Goal: Task Accomplishment & Management: Complete application form

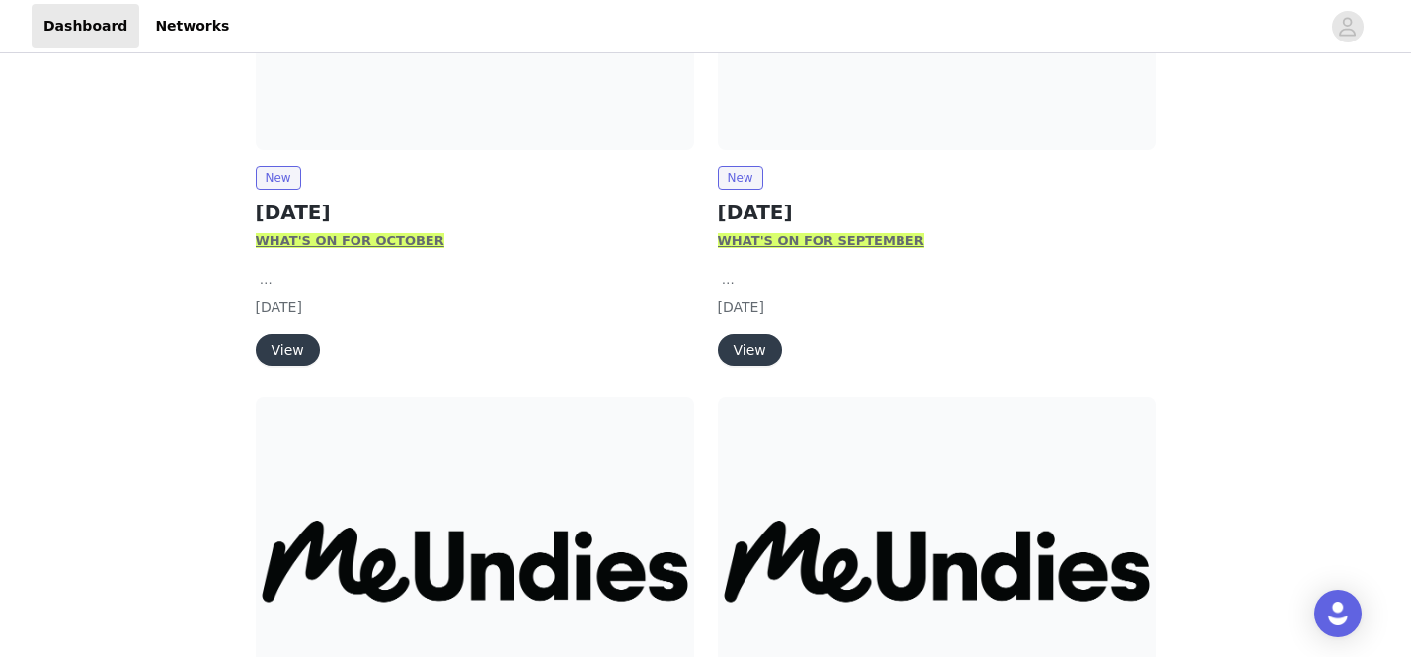
scroll to position [381, 0]
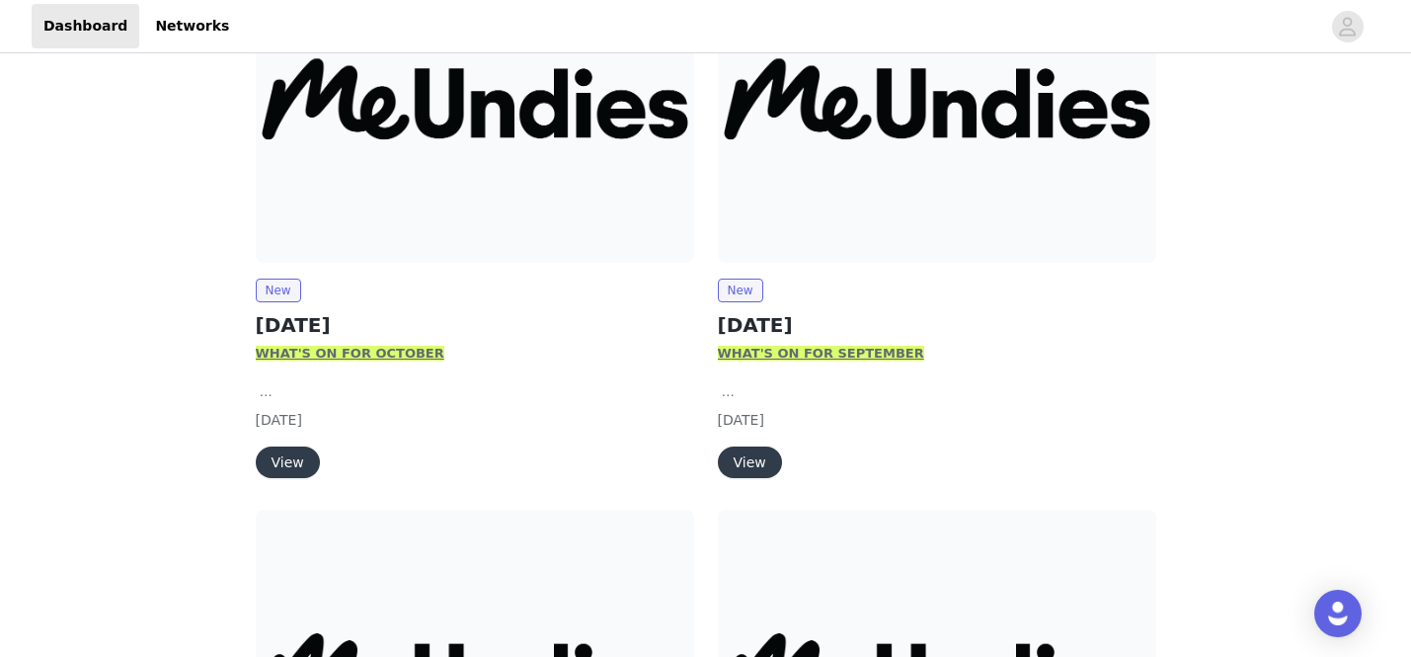
click at [754, 462] on button "View" at bounding box center [750, 462] width 64 height 32
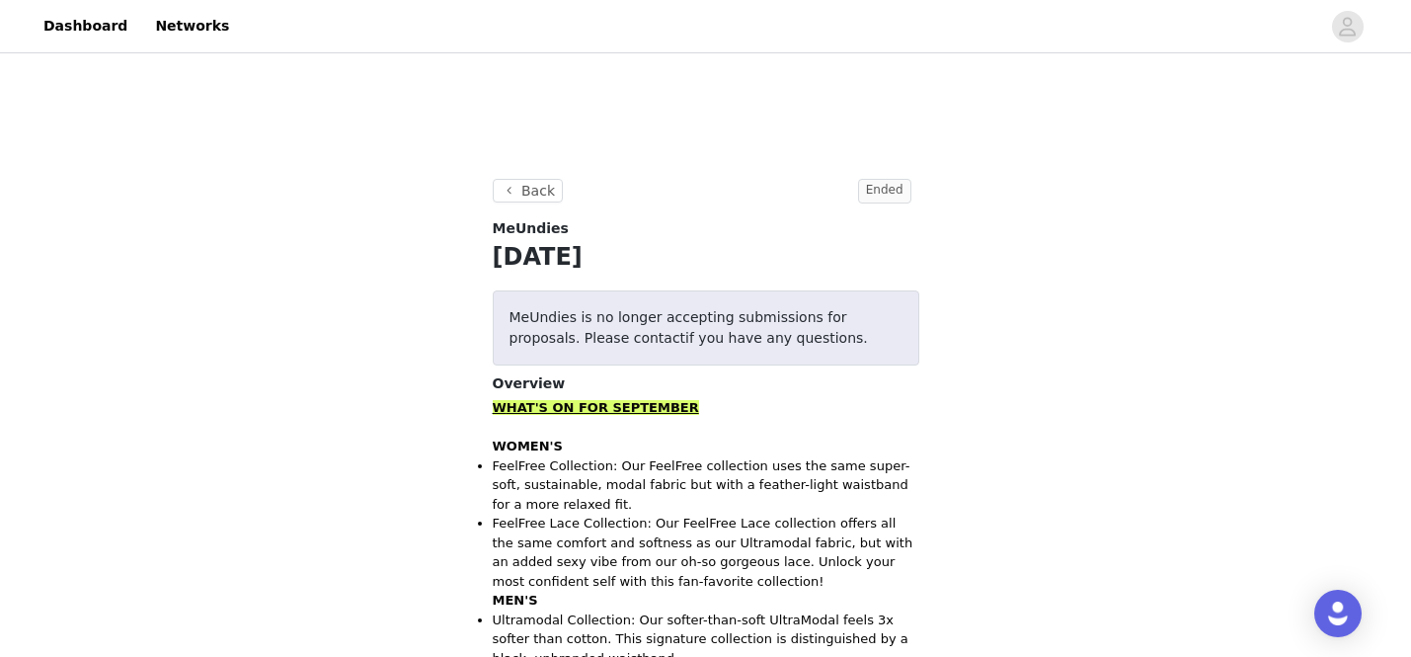
scroll to position [382, 0]
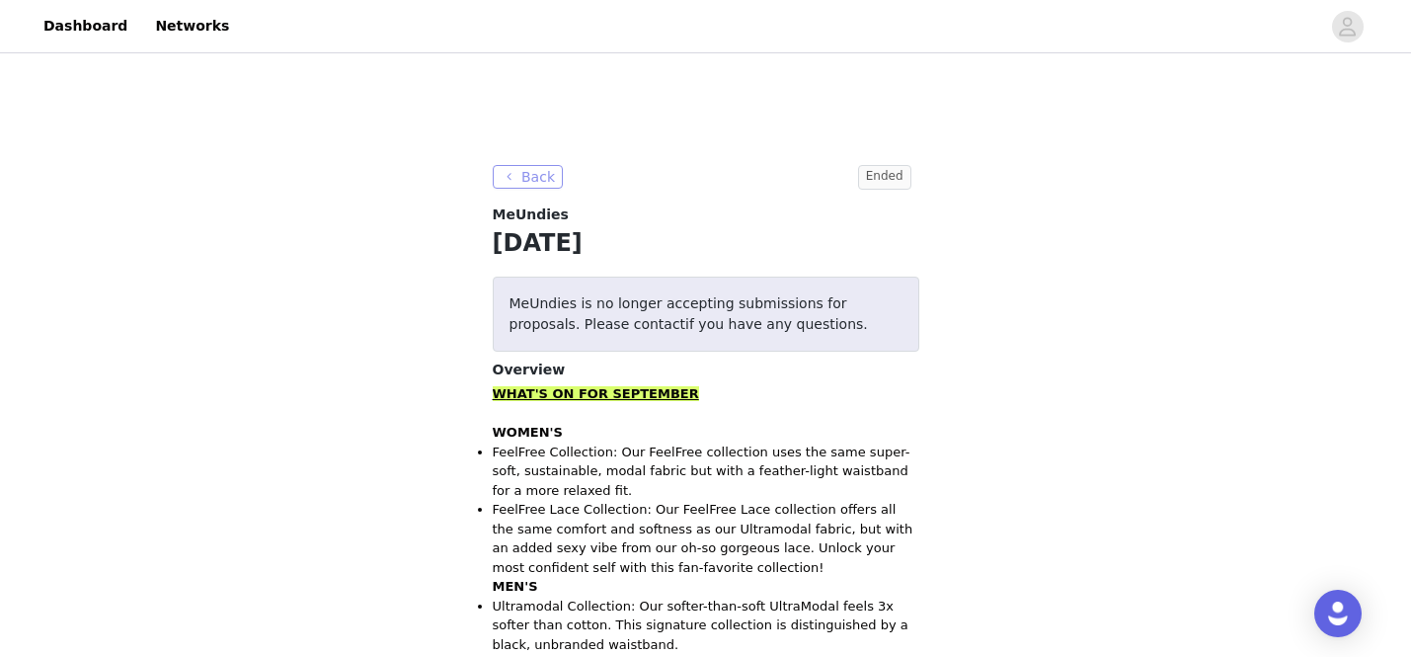
click at [533, 177] on button "Back" at bounding box center [528, 177] width 71 height 24
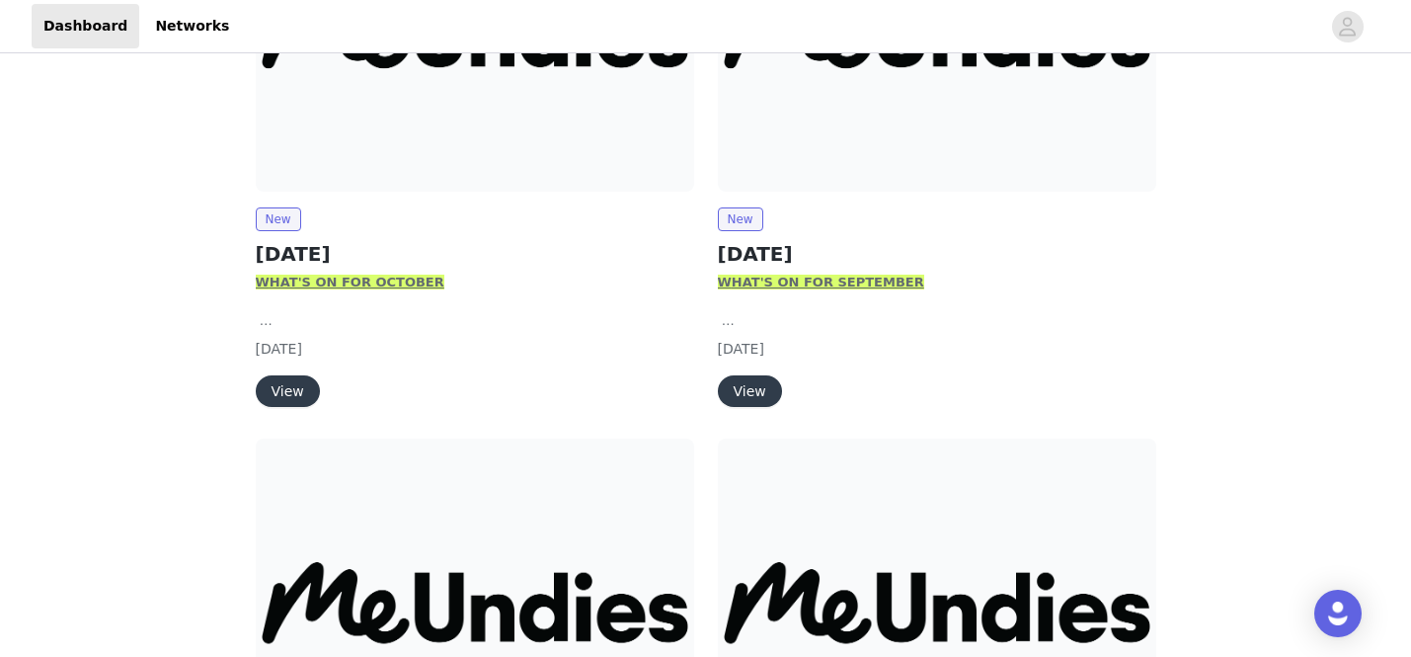
scroll to position [456, 0]
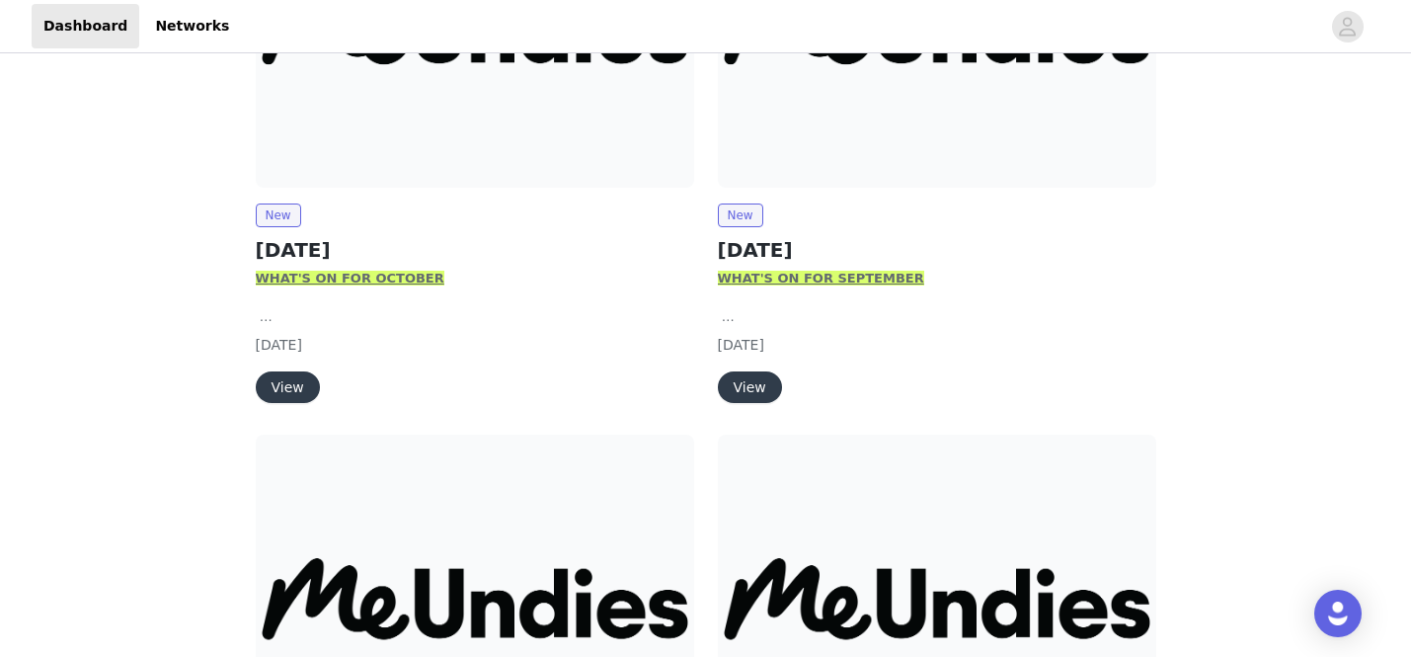
click at [275, 385] on button "View" at bounding box center [288, 387] width 64 height 32
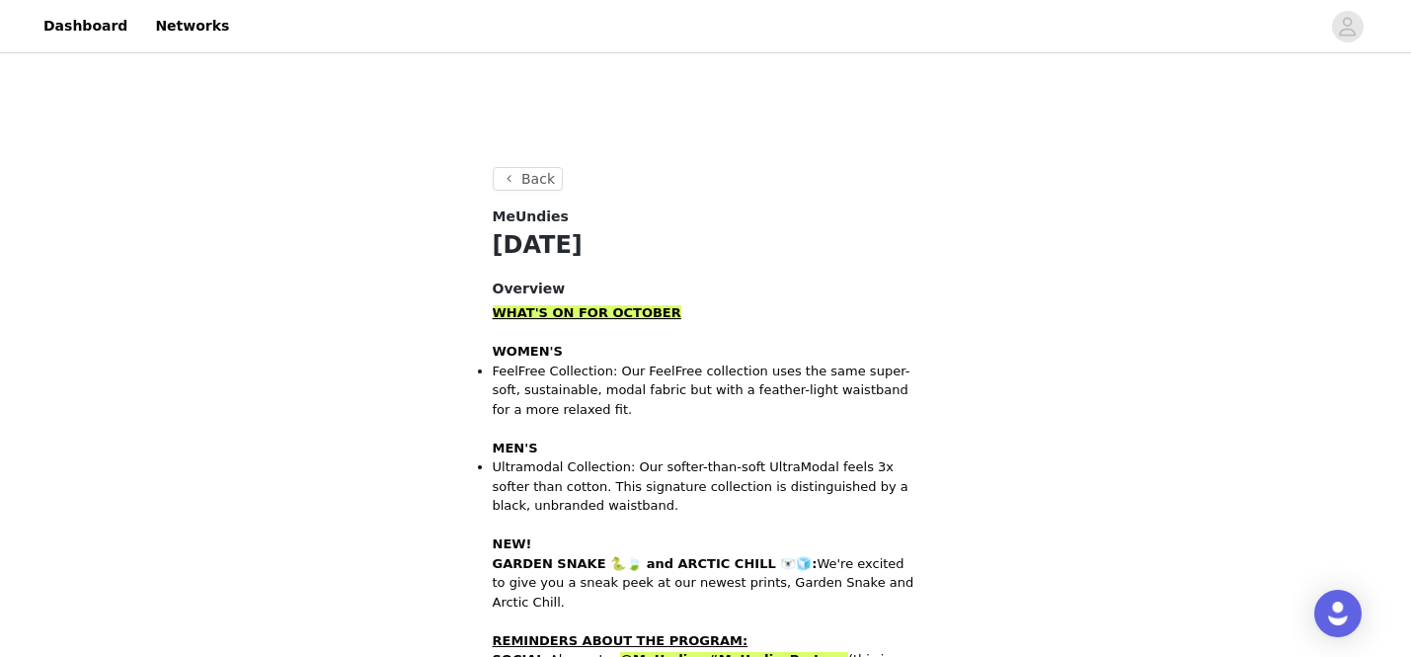
scroll to position [372, 0]
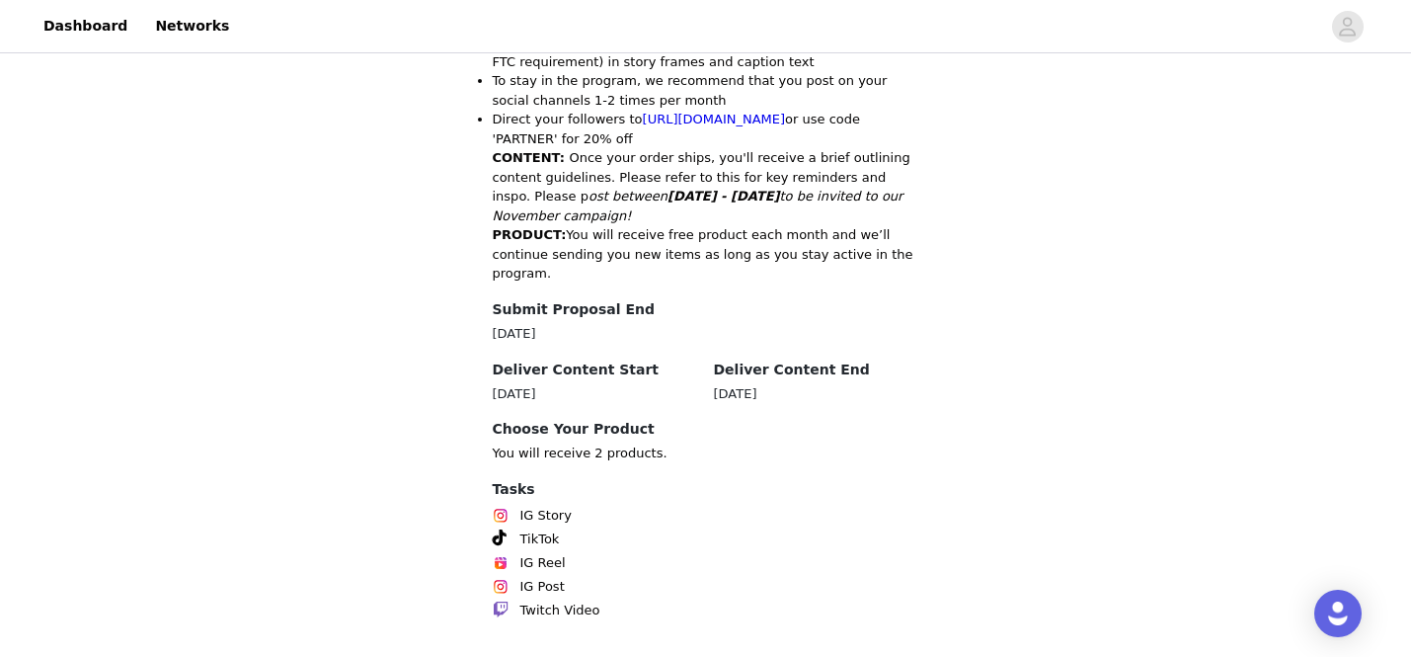
scroll to position [1077, 0]
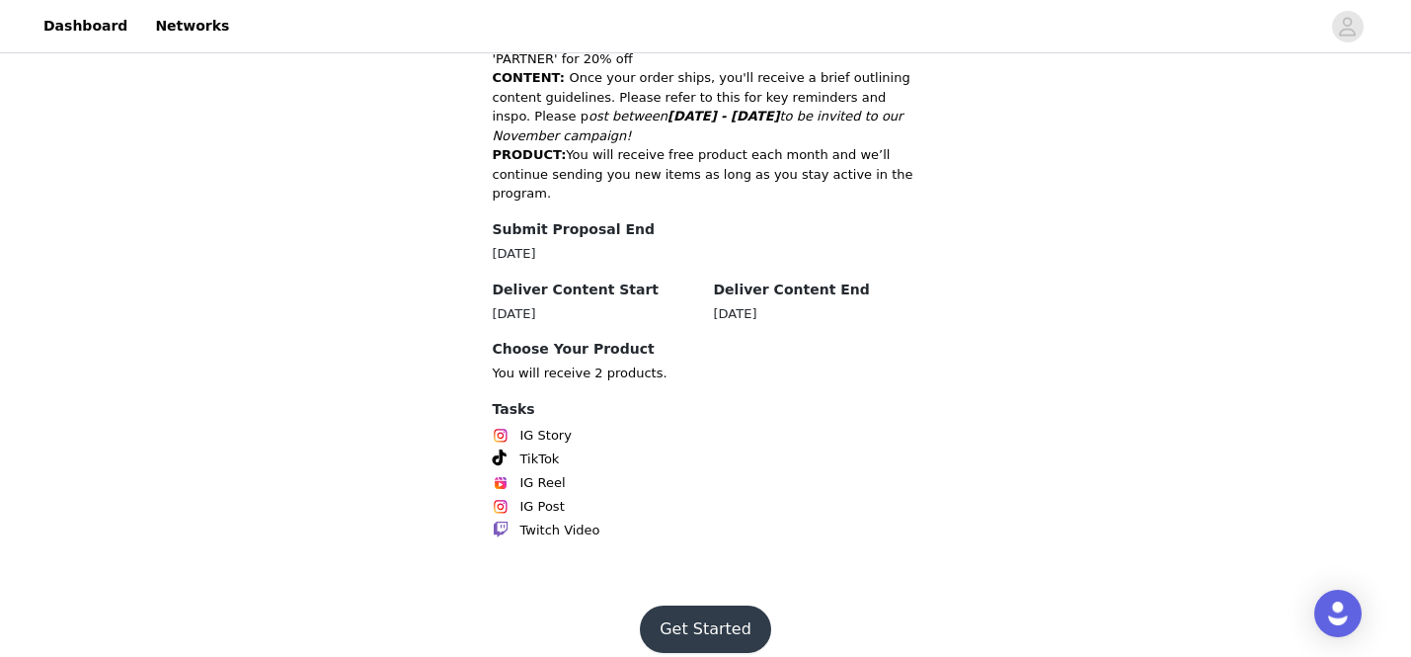
click at [683, 609] on button "Get Started" at bounding box center [705, 628] width 131 height 47
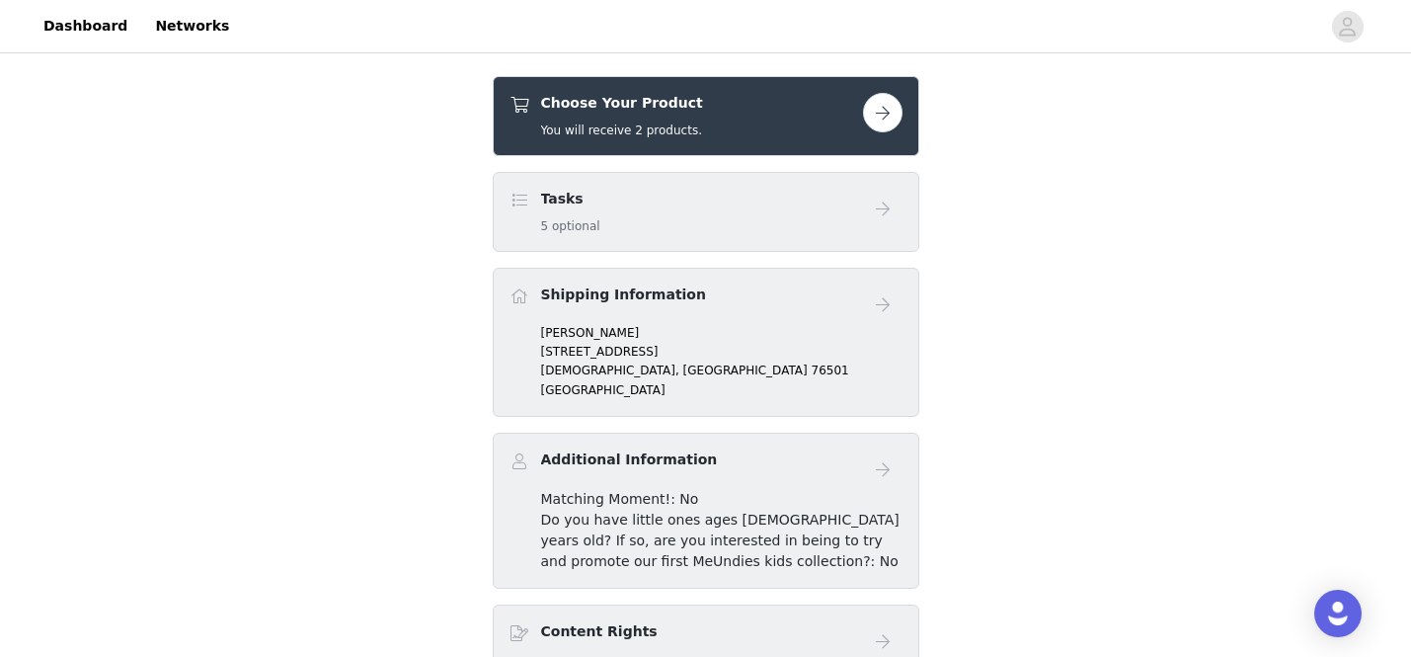
scroll to position [524, 0]
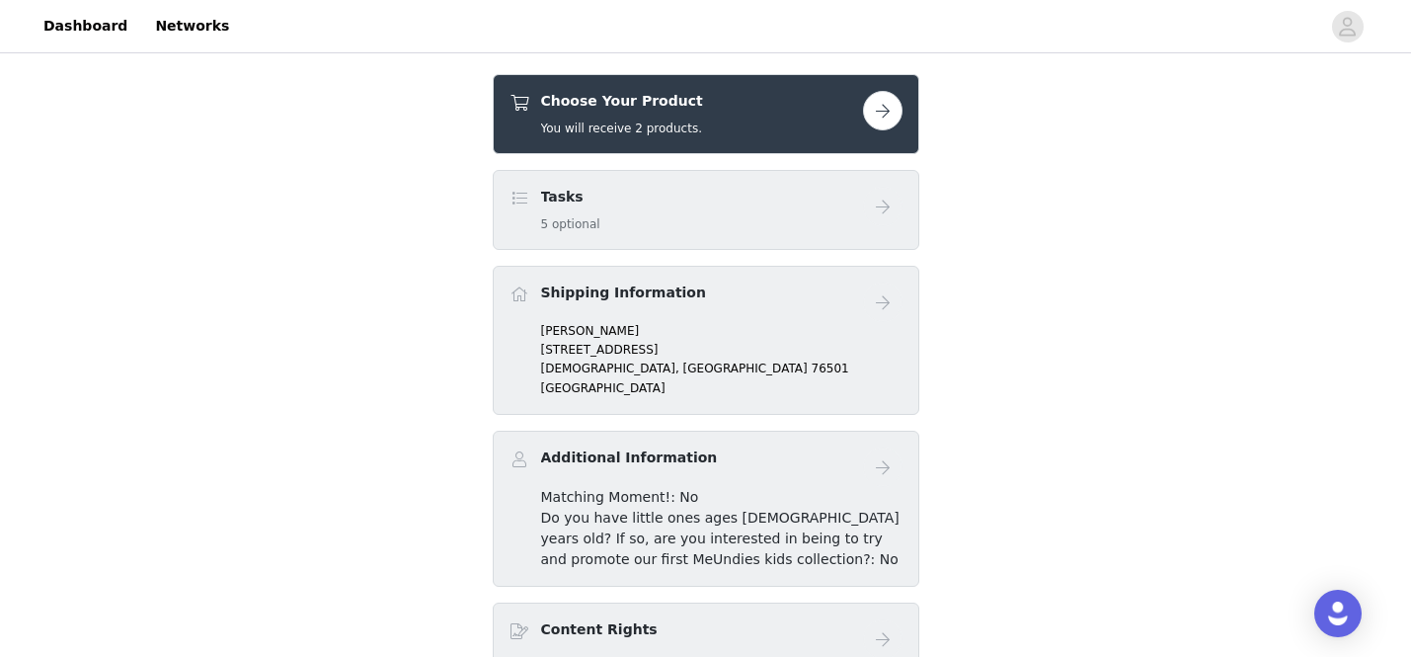
click at [879, 115] on button "button" at bounding box center [883, 111] width 40 height 40
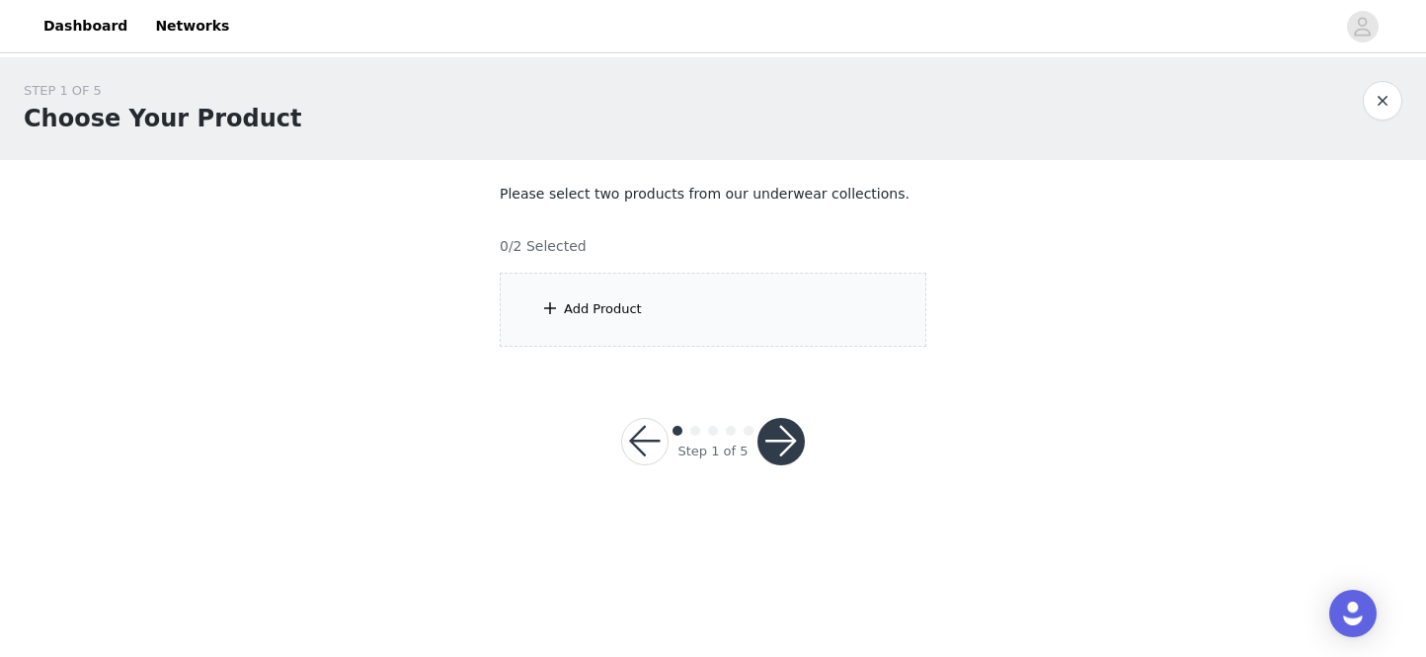
click at [644, 318] on div "Add Product" at bounding box center [713, 310] width 427 height 74
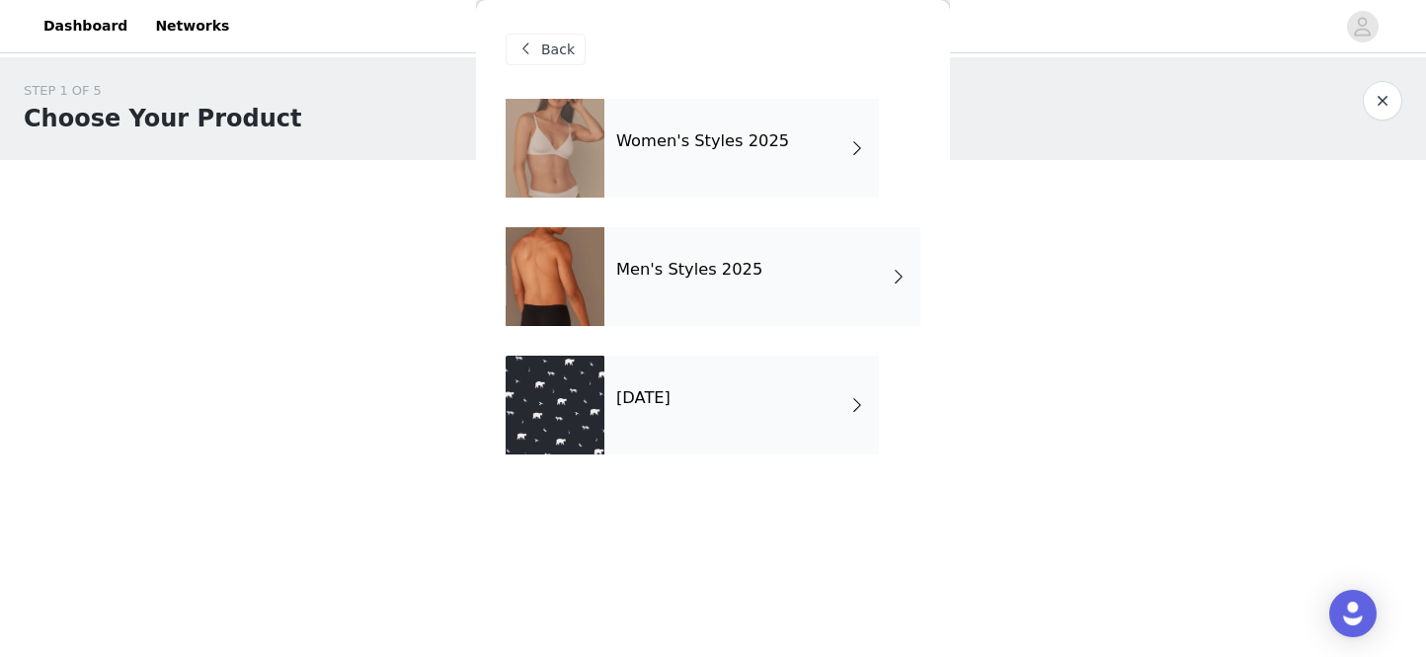
click at [736, 170] on div "Women's Styles 2025" at bounding box center [741, 148] width 275 height 99
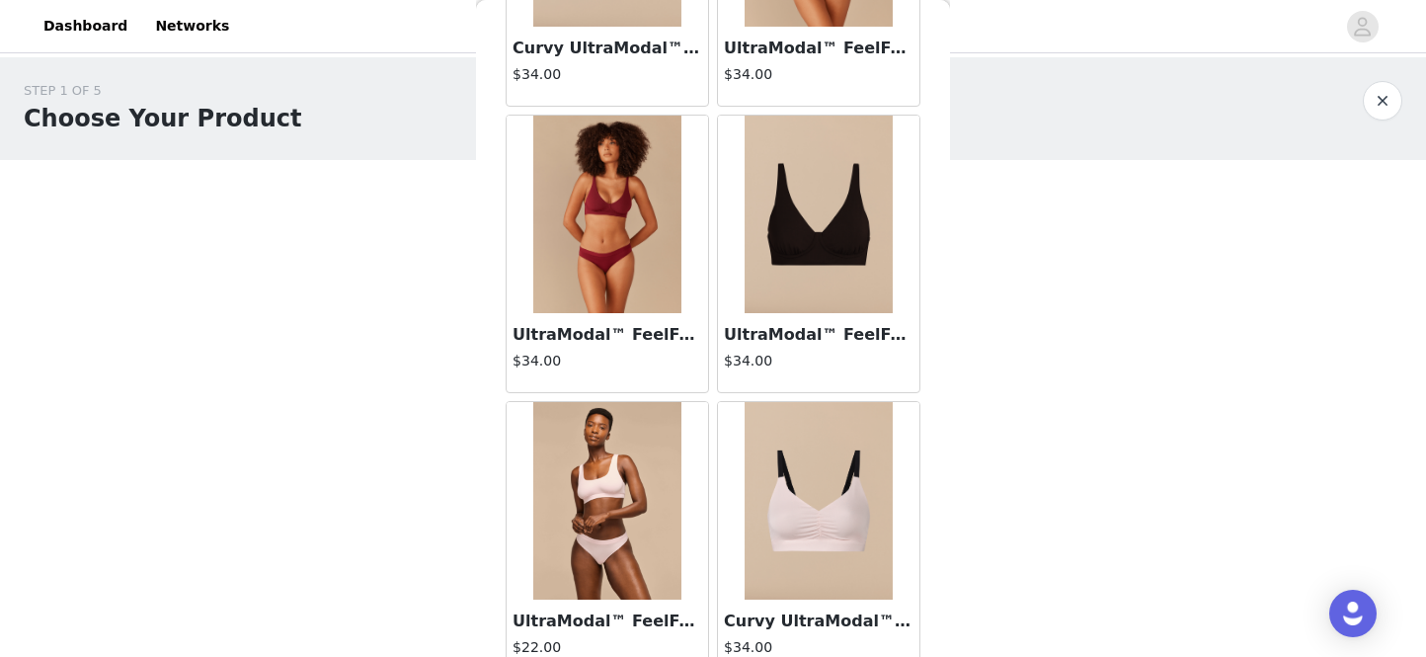
scroll to position [2278, 0]
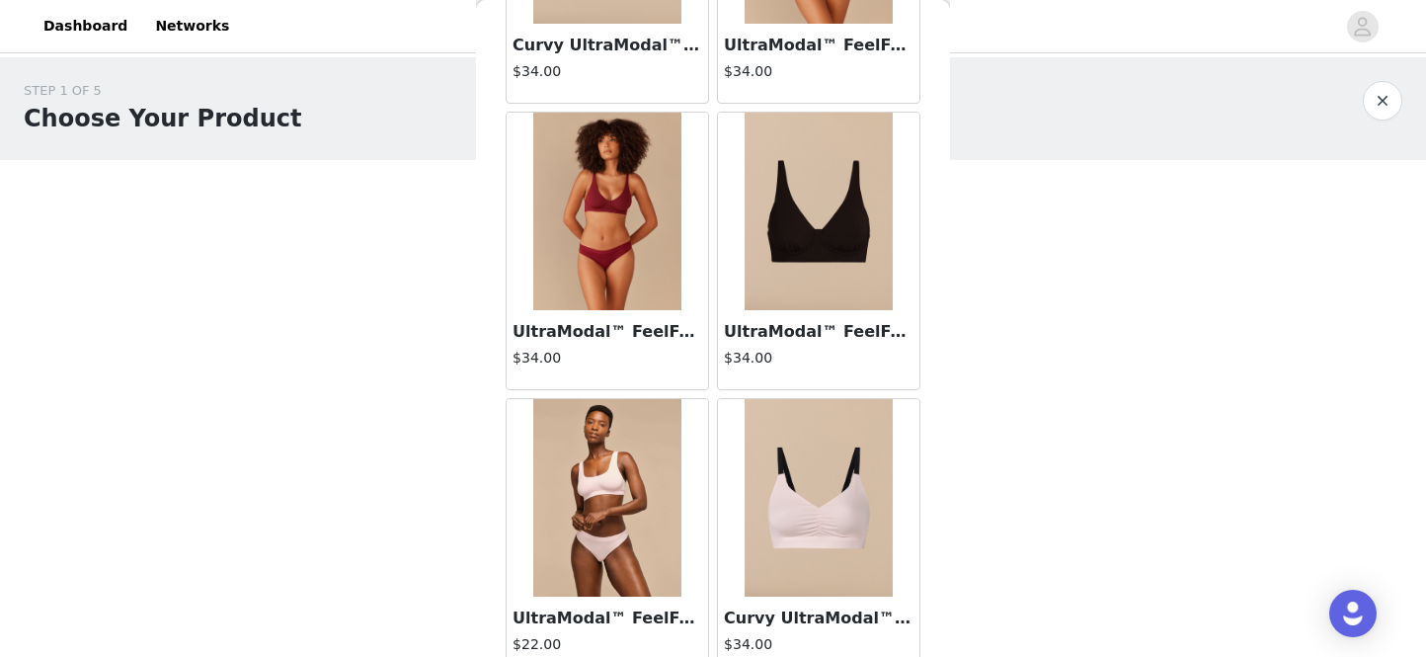
click at [834, 259] on img at bounding box center [819, 212] width 148 height 198
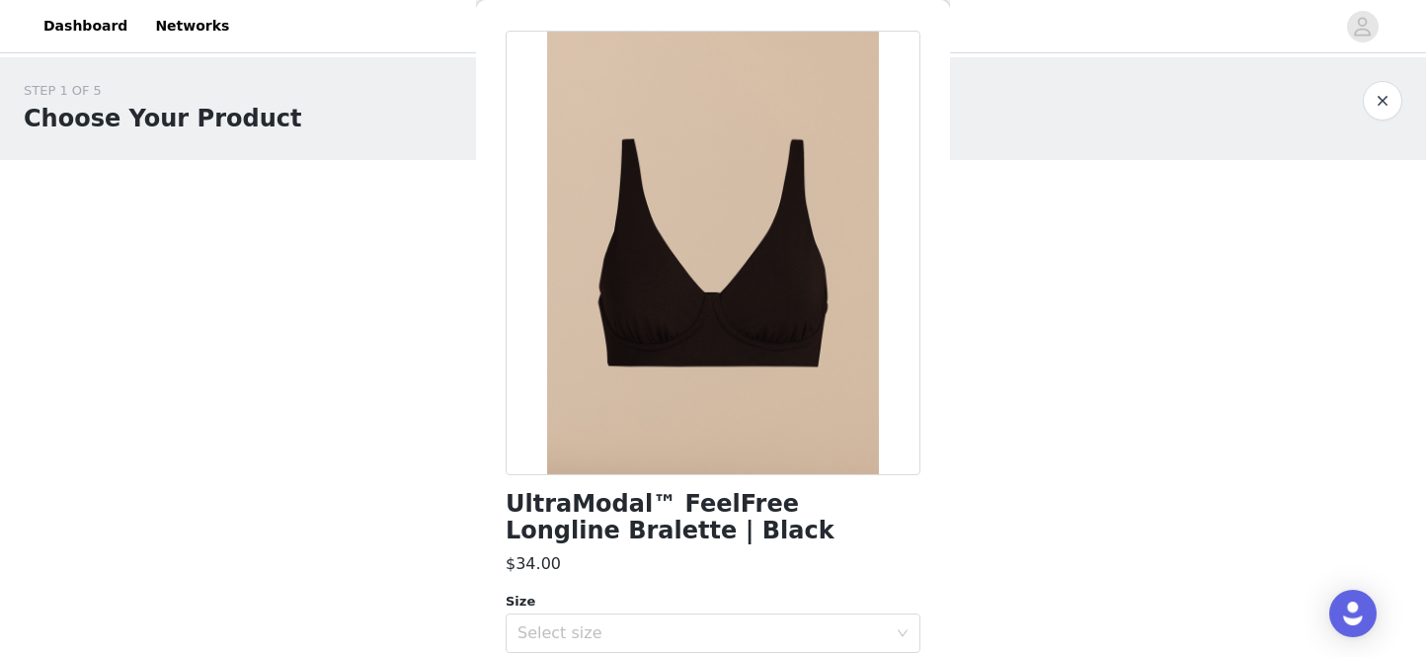
scroll to position [67, 0]
click at [842, 307] on div at bounding box center [713, 254] width 415 height 444
click at [794, 299] on div at bounding box center [713, 254] width 415 height 444
click at [610, 365] on div at bounding box center [713, 254] width 415 height 444
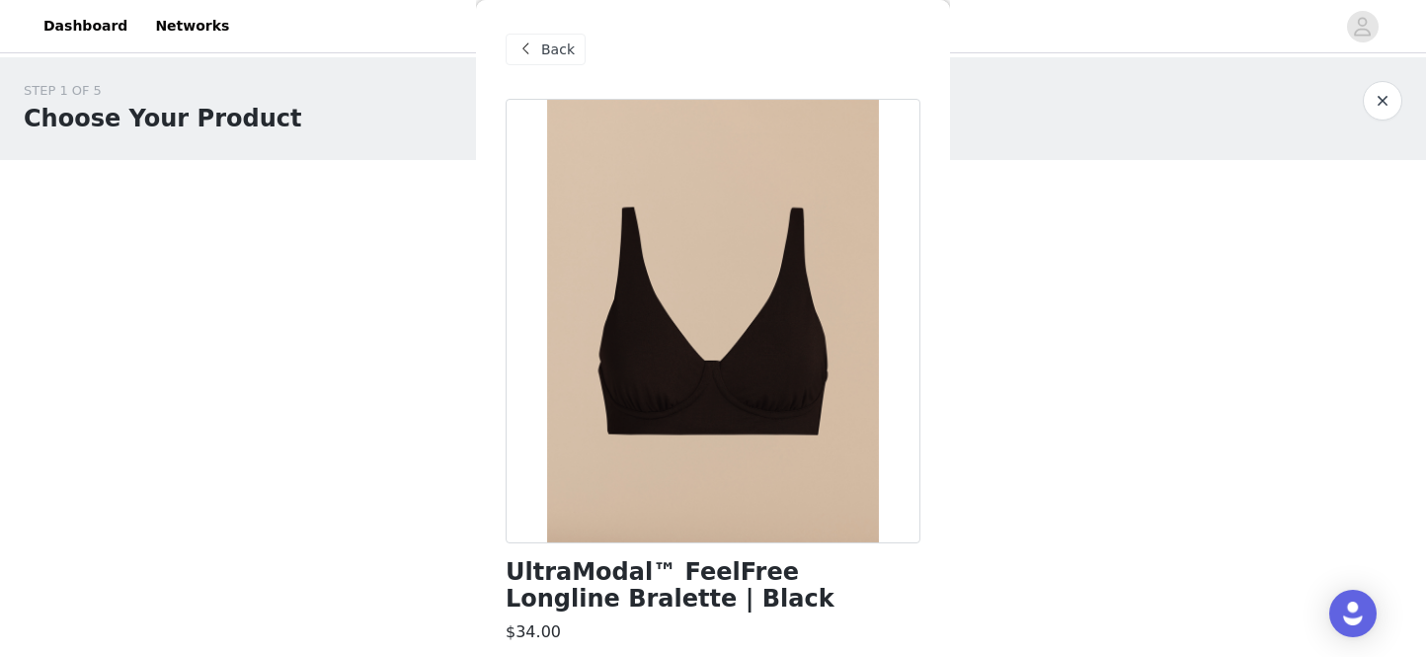
click at [566, 50] on span "Back" at bounding box center [558, 50] width 34 height 21
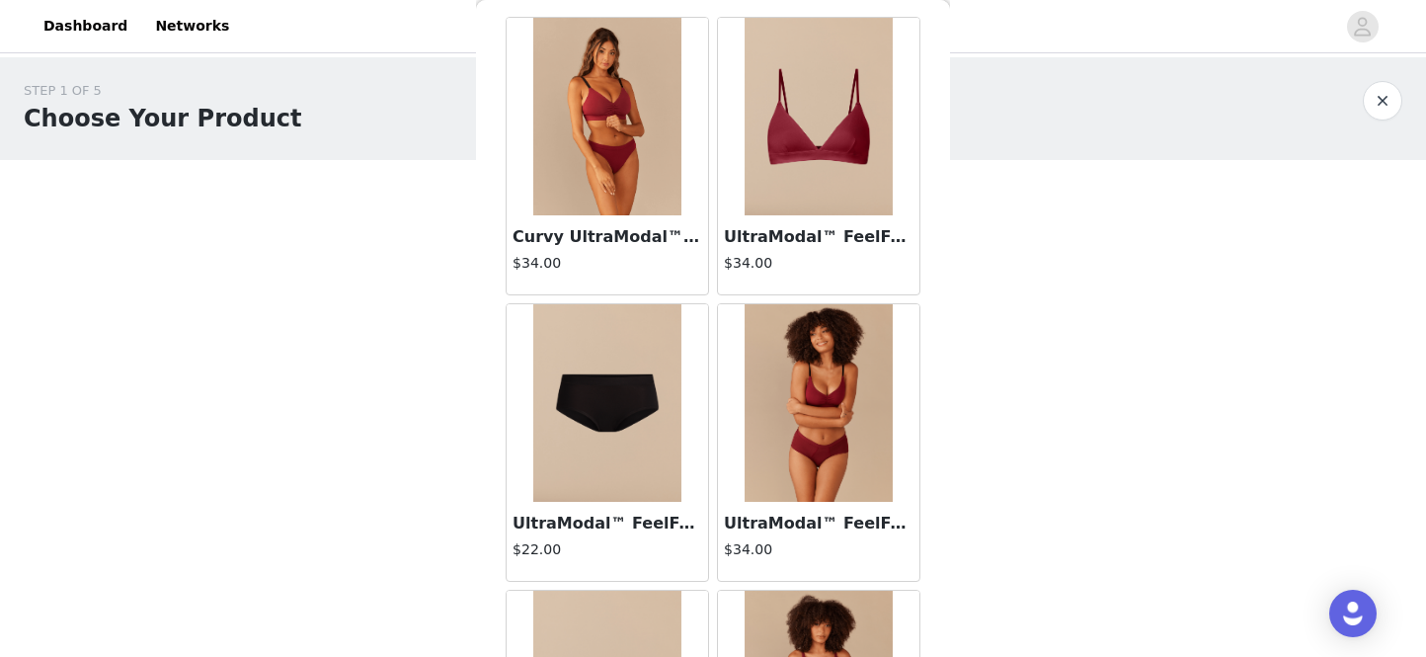
scroll to position [111, 0]
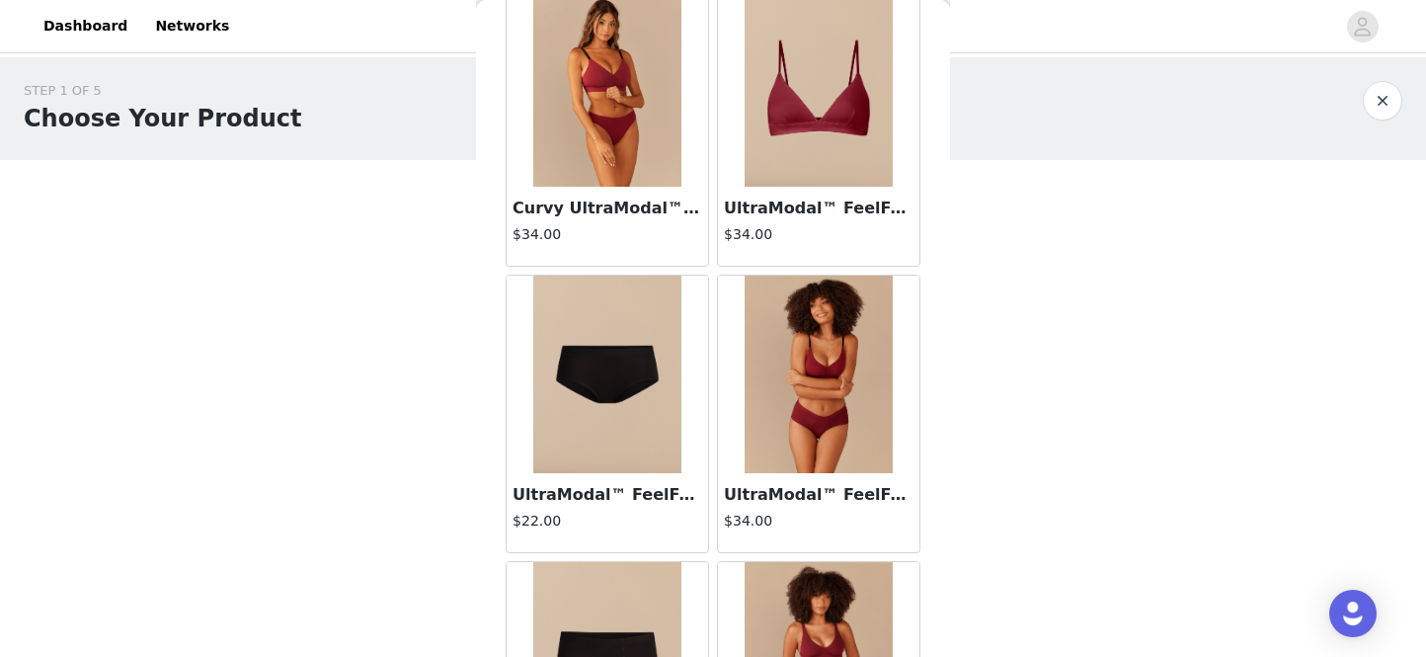
click at [820, 380] on img at bounding box center [819, 375] width 148 height 198
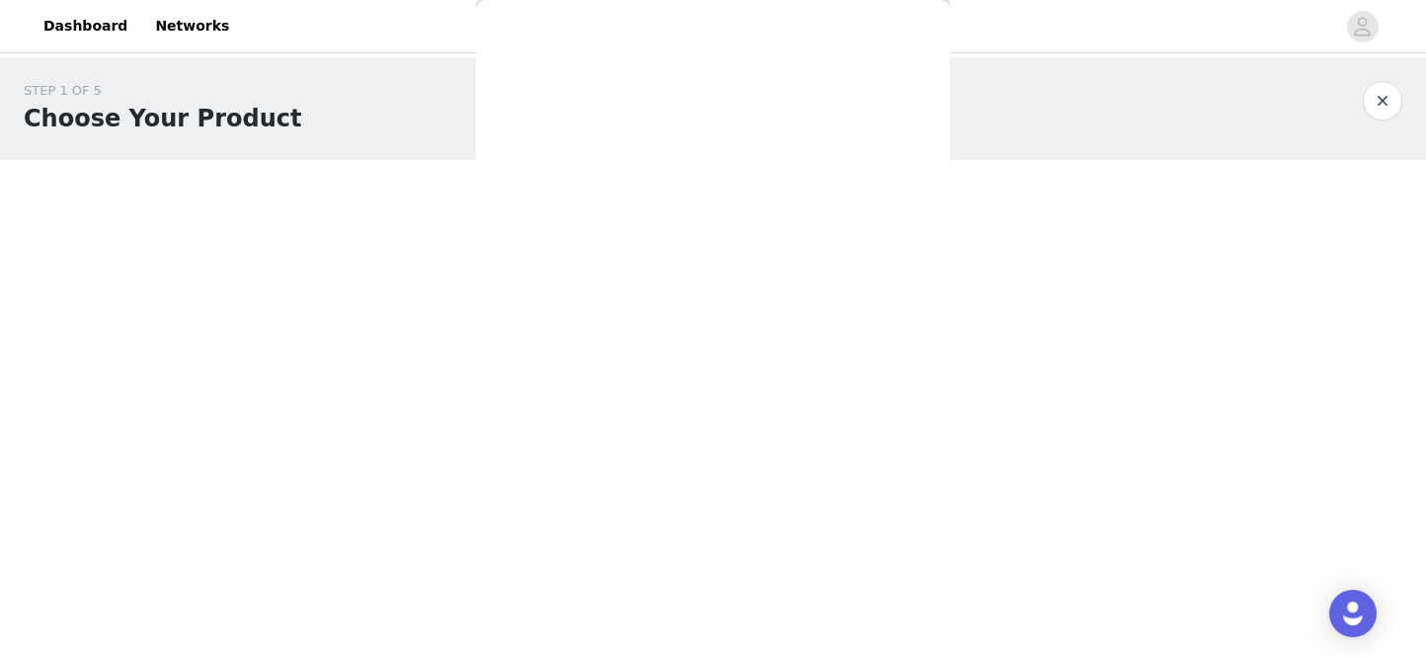
scroll to position [0, 0]
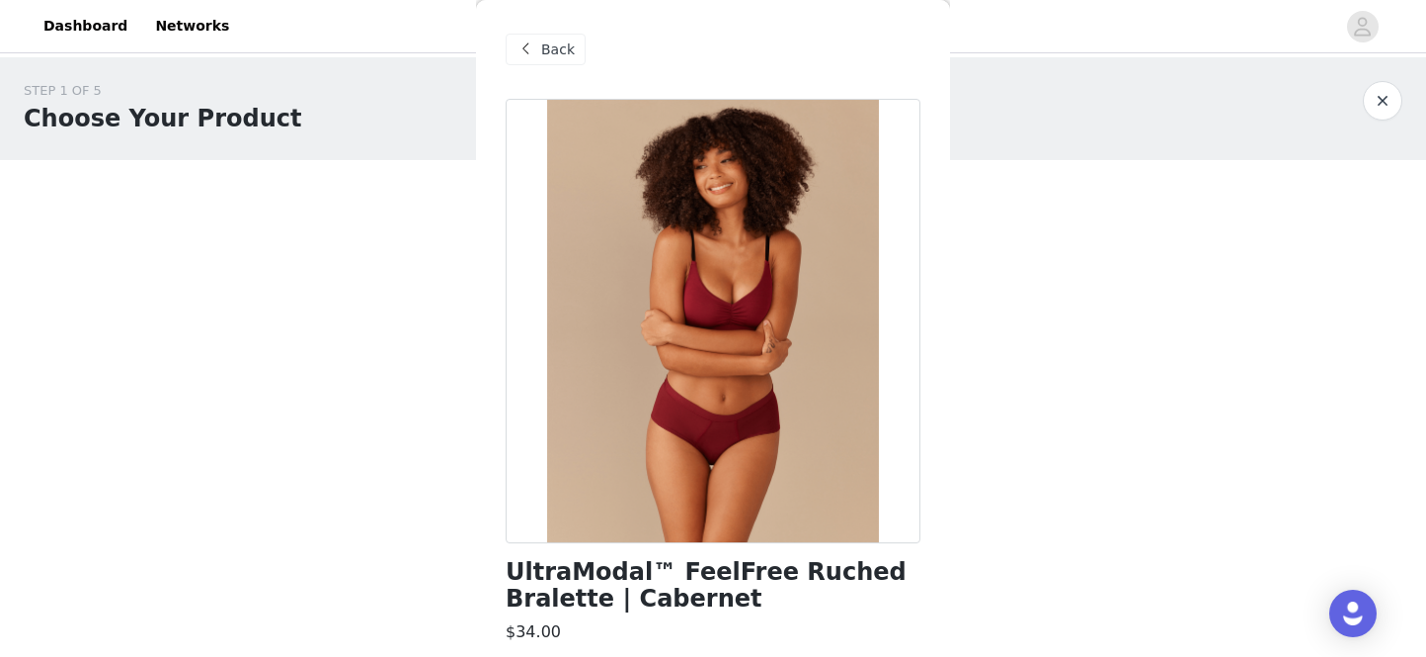
click at [775, 327] on div at bounding box center [713, 321] width 415 height 444
click at [586, 53] on div "Back" at bounding box center [713, 49] width 415 height 99
click at [558, 49] on span "Back" at bounding box center [558, 50] width 34 height 21
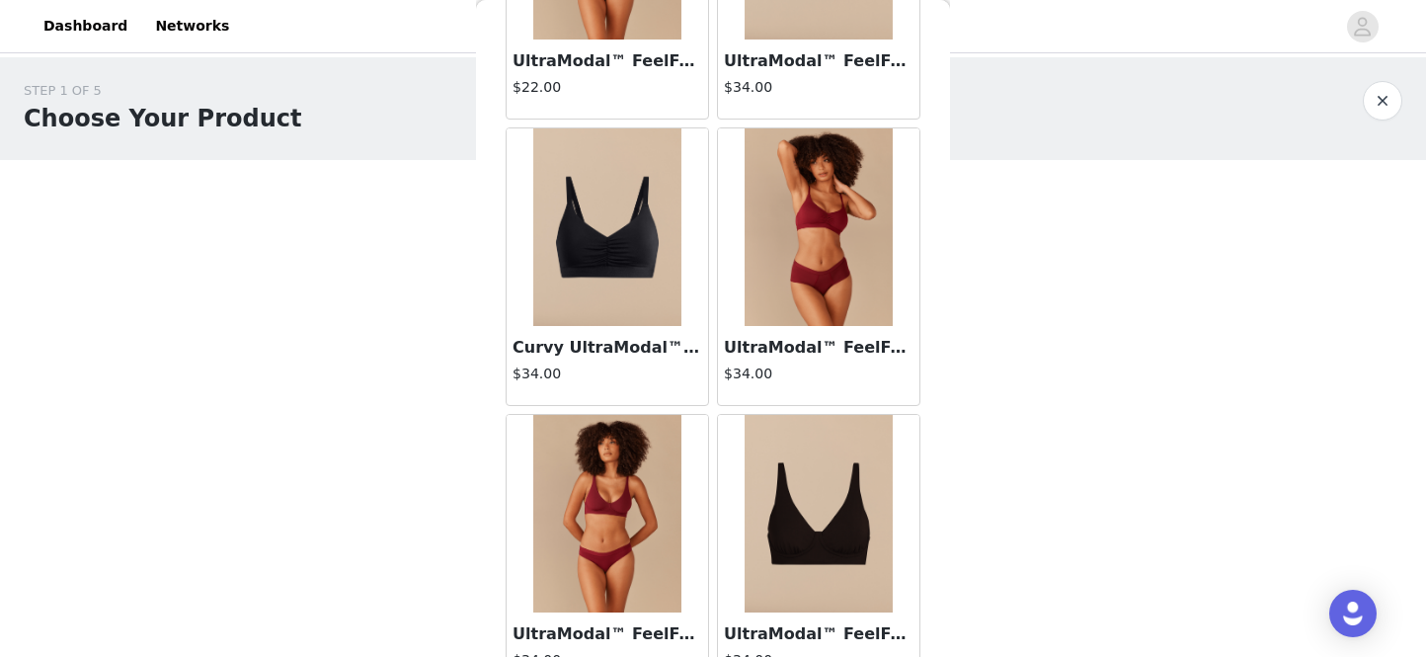
scroll to position [2365, 0]
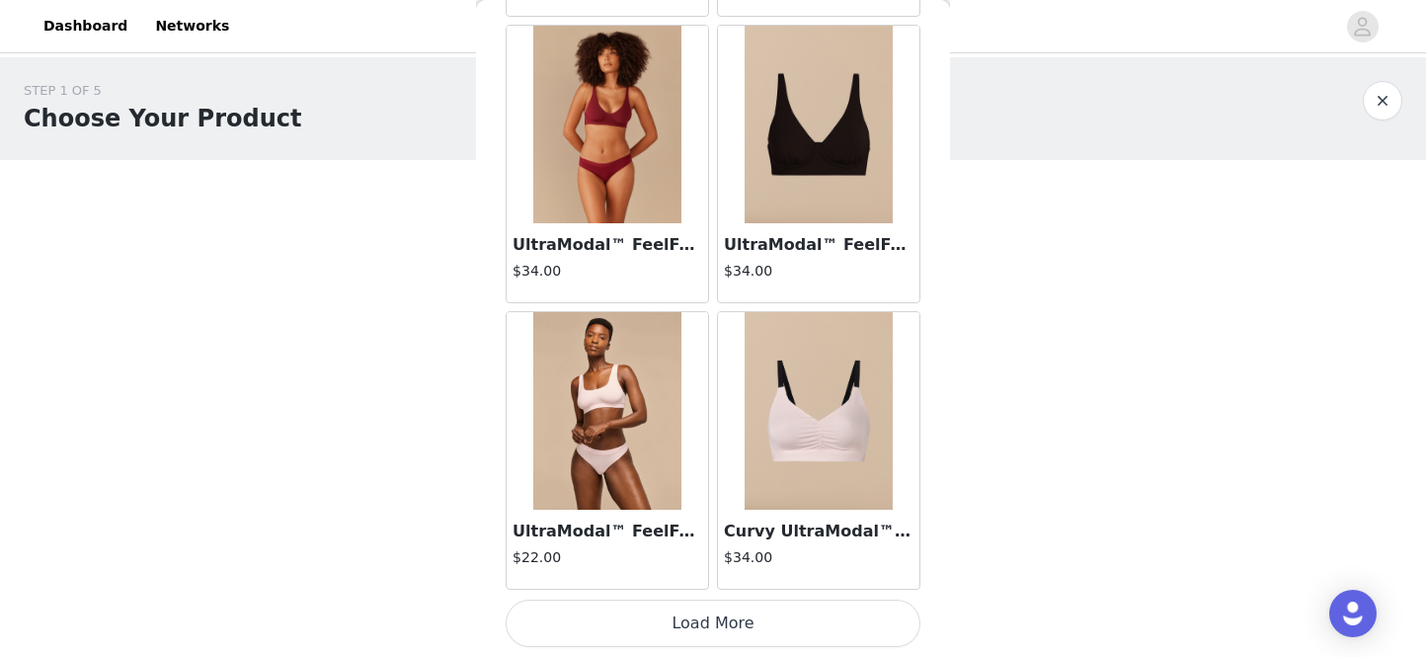
click at [751, 630] on button "Load More" at bounding box center [713, 622] width 415 height 47
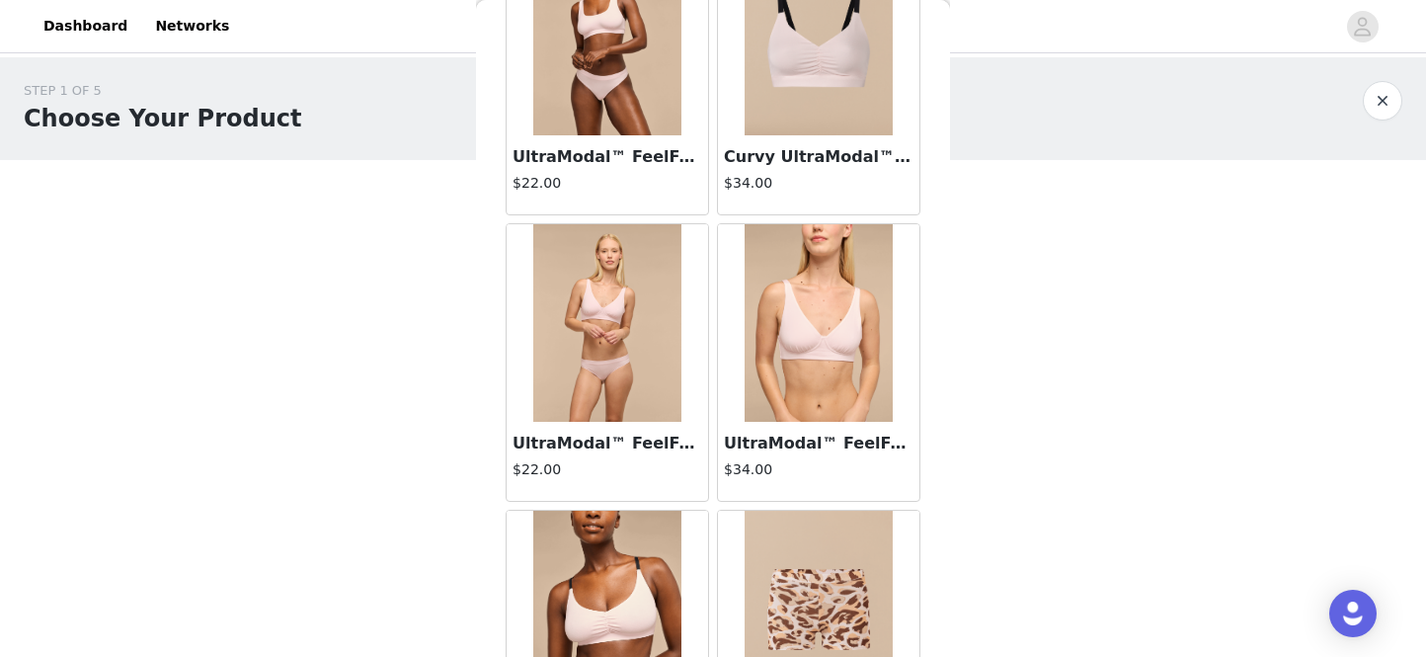
scroll to position [2750, 0]
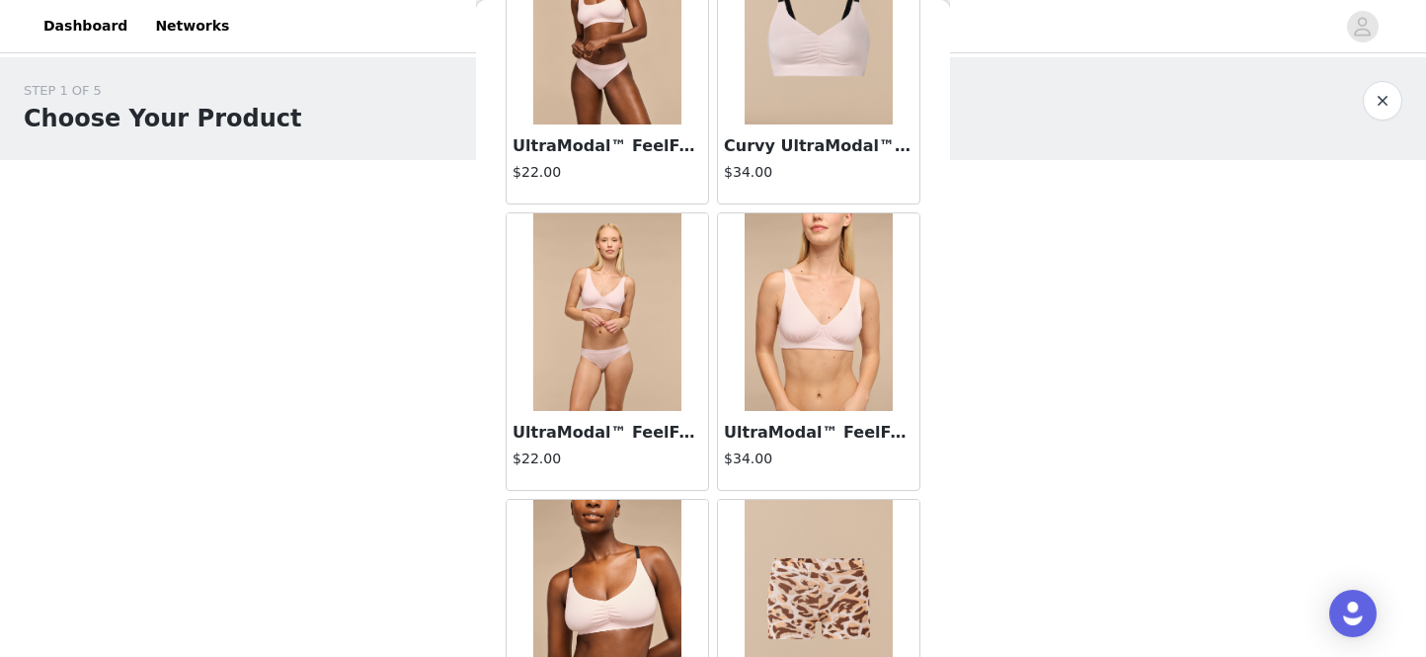
click at [729, 497] on div "UltraModal™ FeelFree Boyshort | Feline $22.00" at bounding box center [818, 638] width 211 height 286
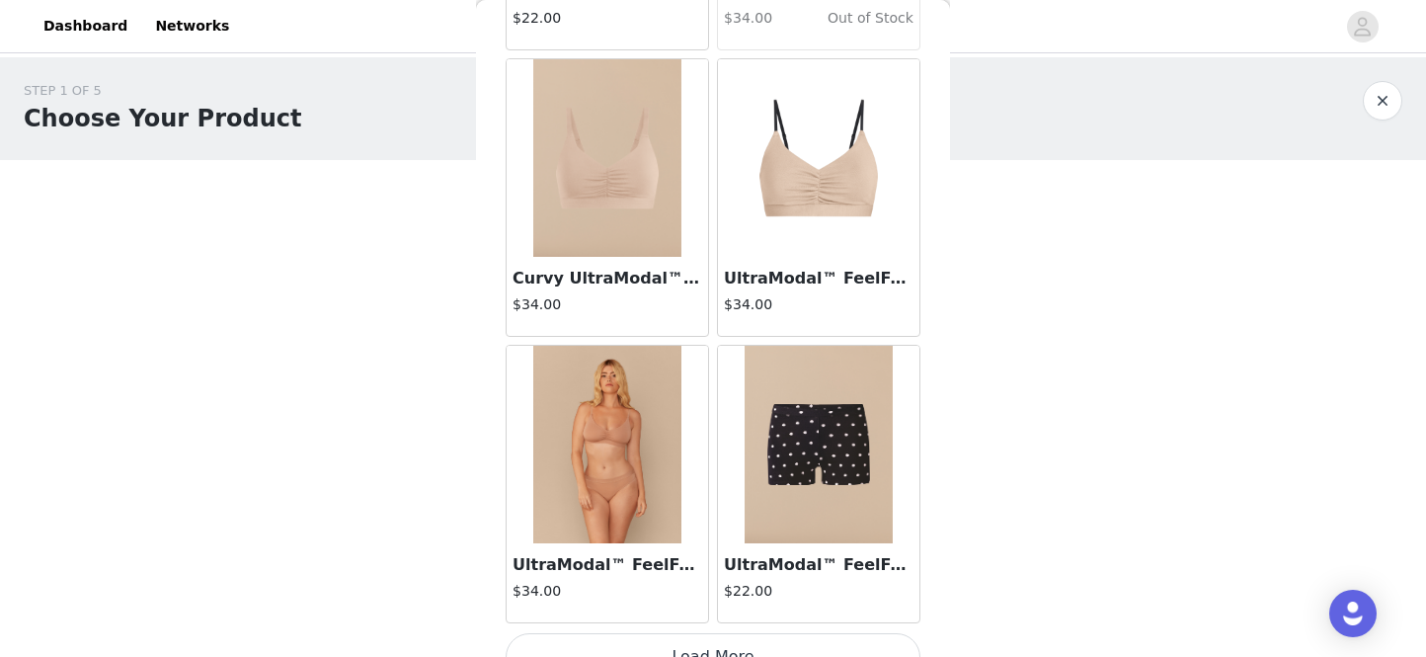
scroll to position [5229, 0]
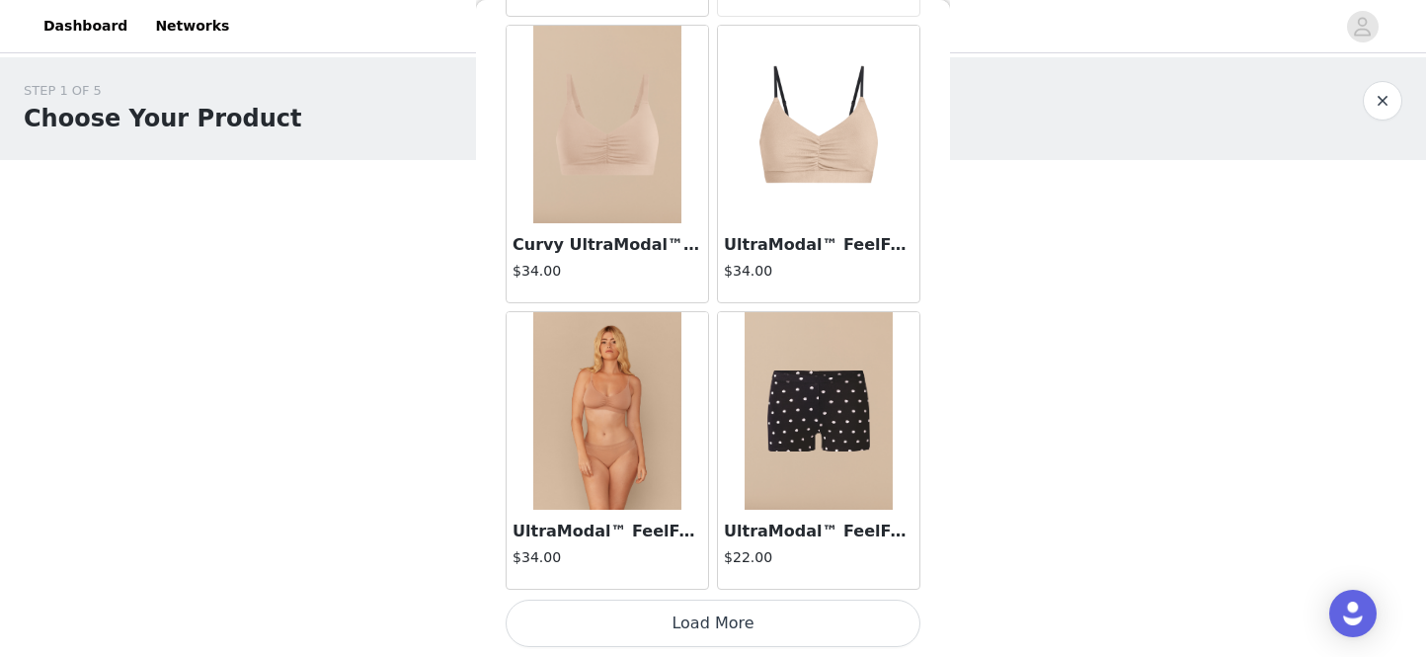
click at [728, 624] on button "Load More" at bounding box center [713, 622] width 415 height 47
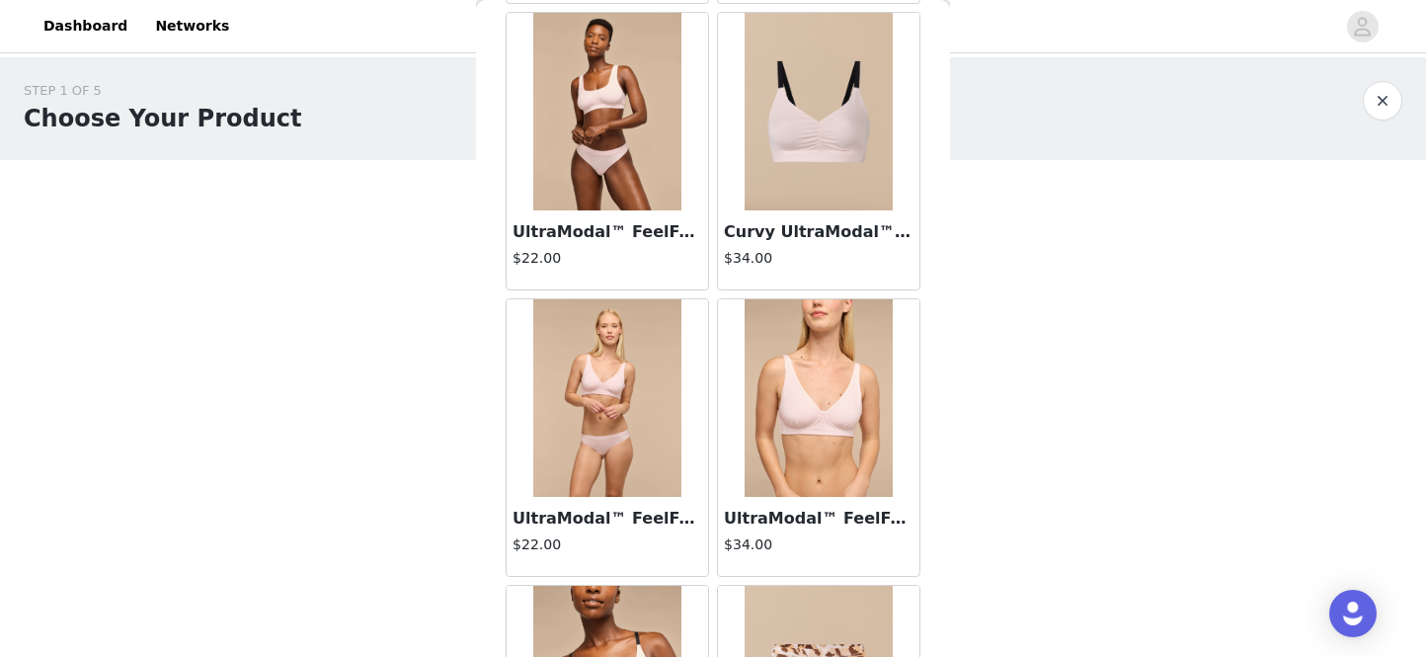
scroll to position [2662, 0]
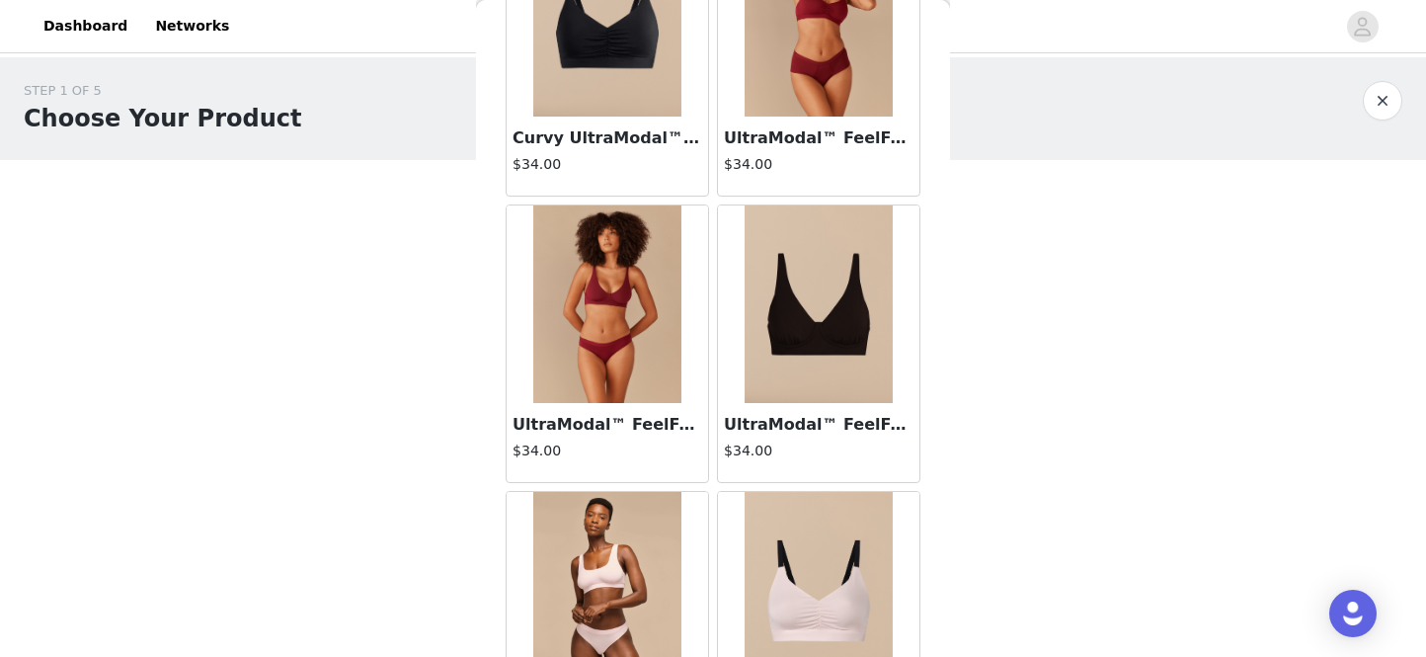
click at [810, 326] on img at bounding box center [819, 304] width 148 height 198
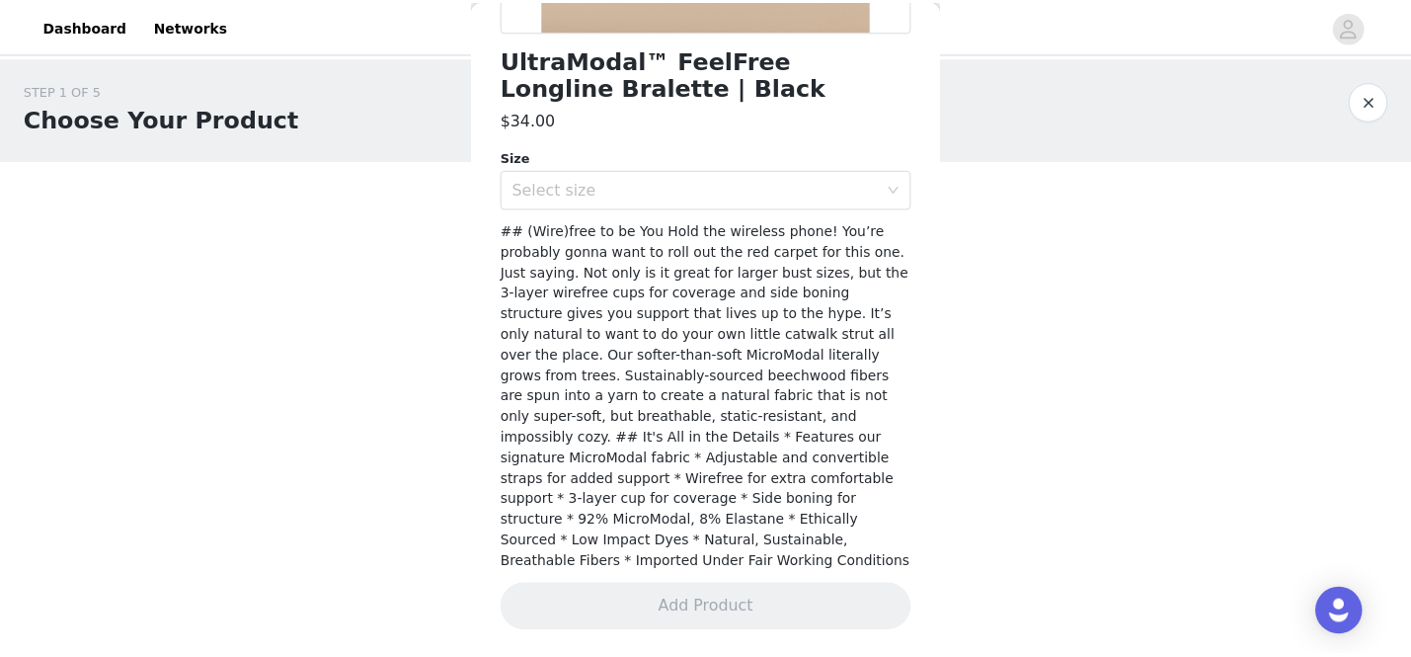
scroll to position [511, 0]
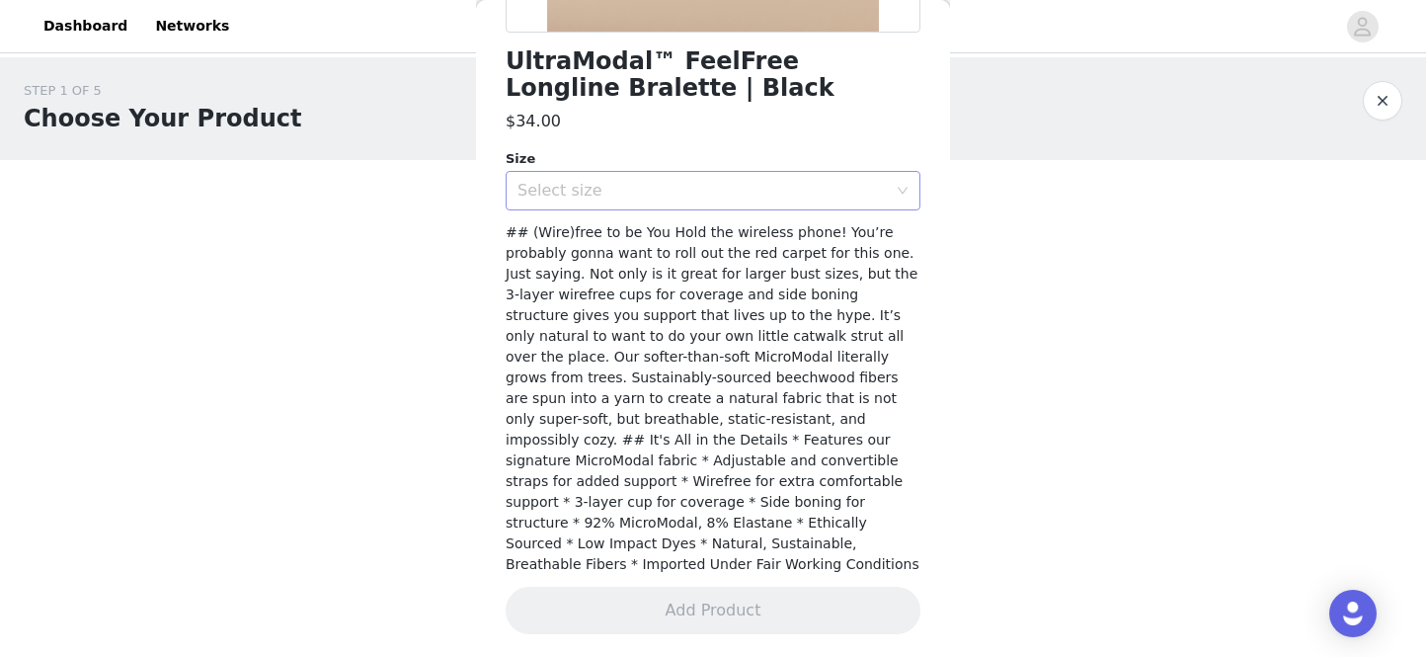
click at [680, 201] on div "Select size" at bounding box center [706, 191] width 378 height 38
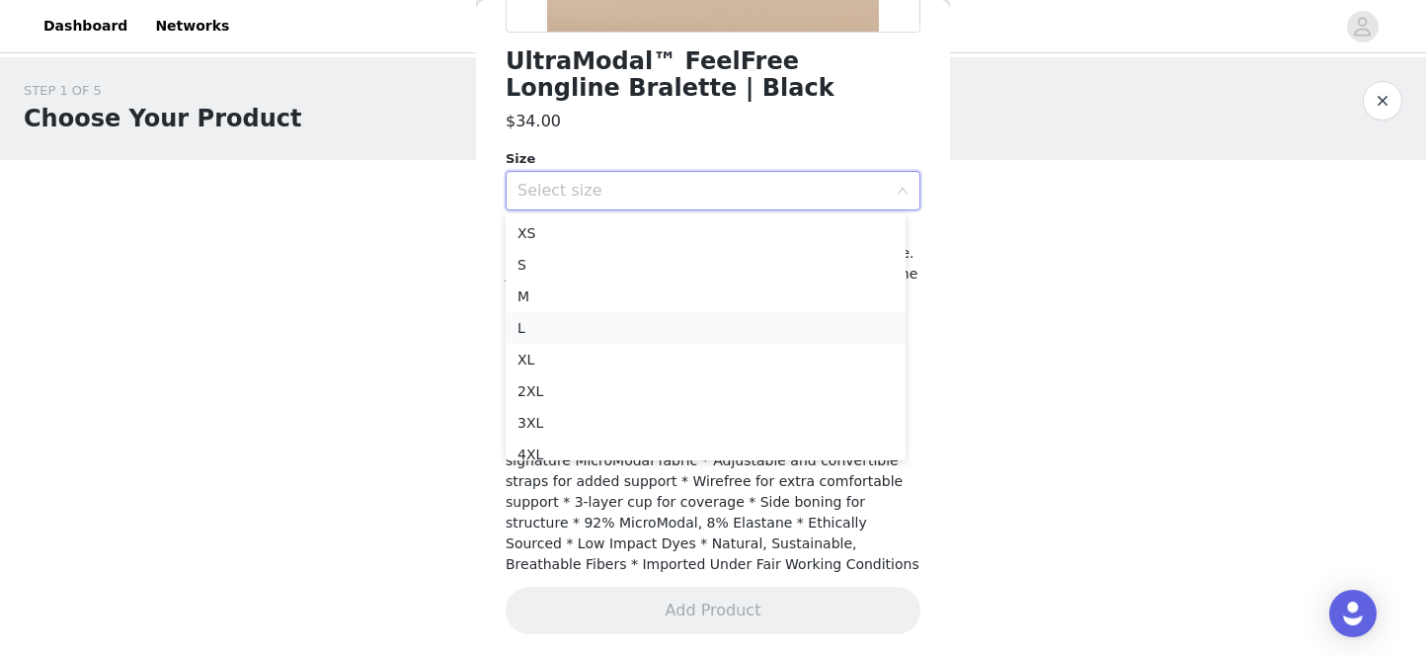
click at [556, 329] on li "L" at bounding box center [706, 328] width 400 height 32
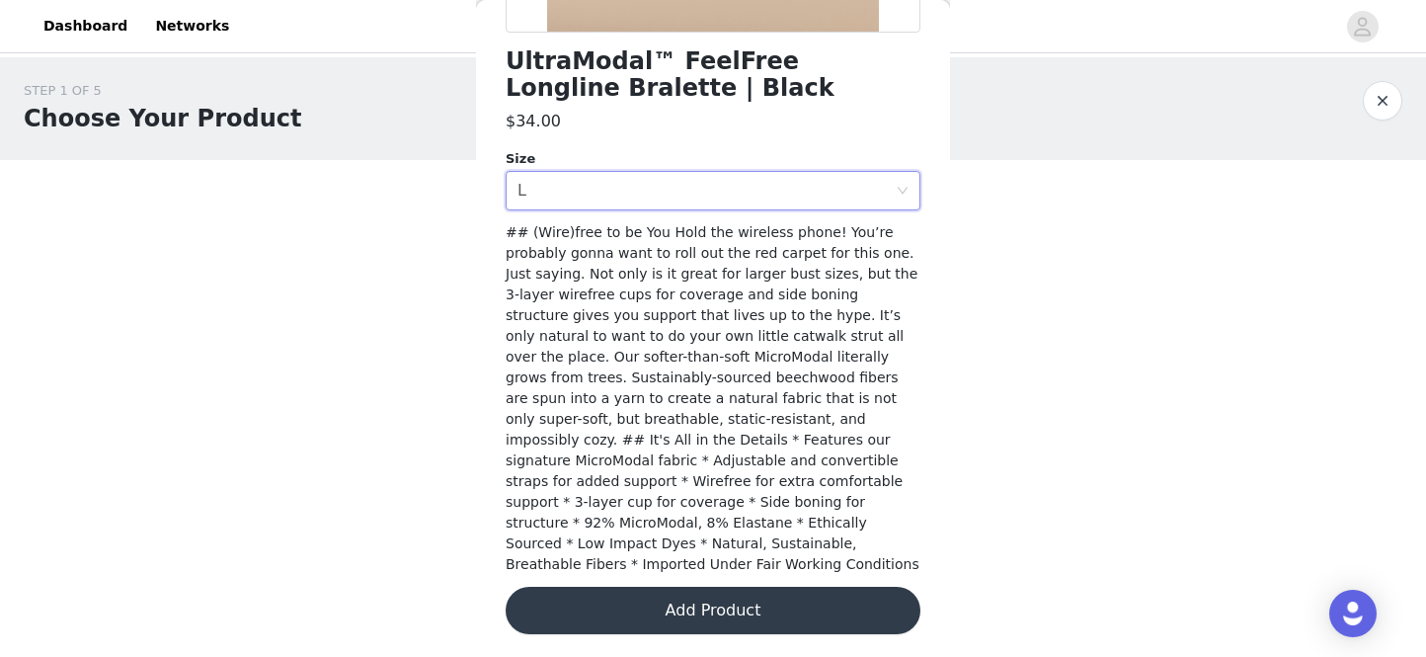
click at [729, 611] on button "Add Product" at bounding box center [713, 610] width 415 height 47
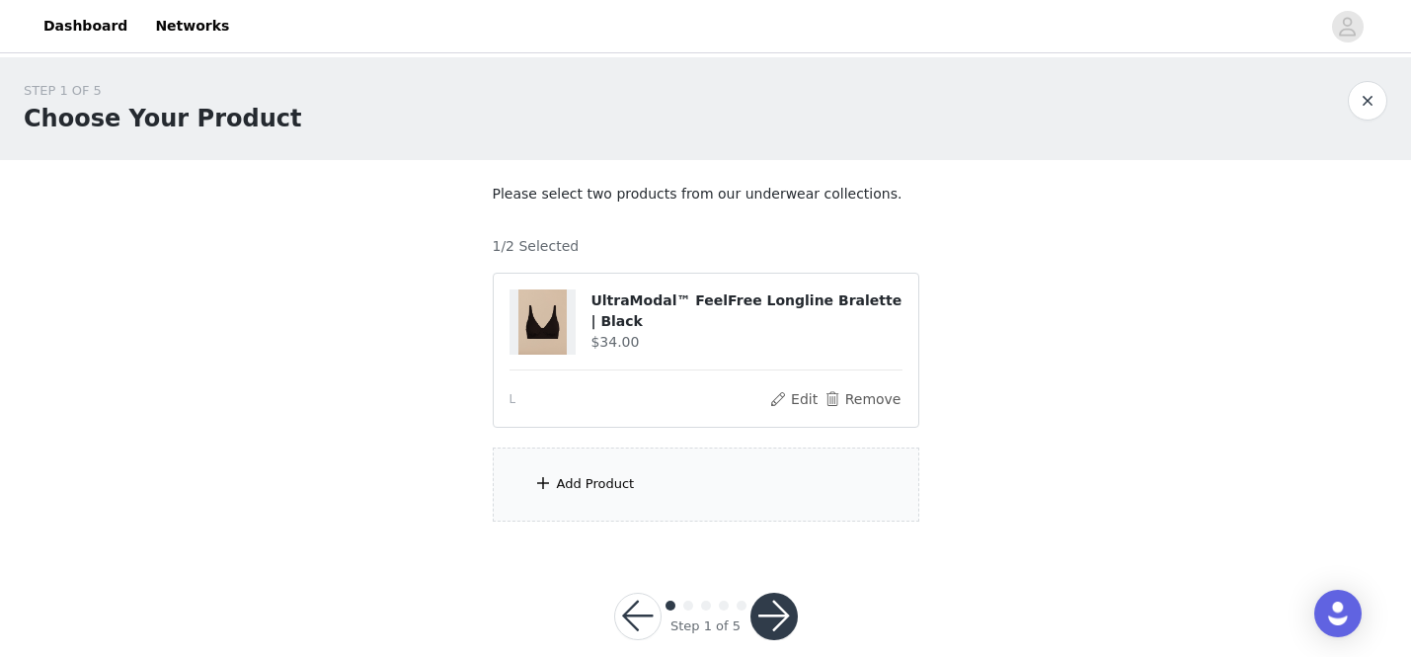
click at [663, 499] on div "Add Product" at bounding box center [706, 484] width 427 height 74
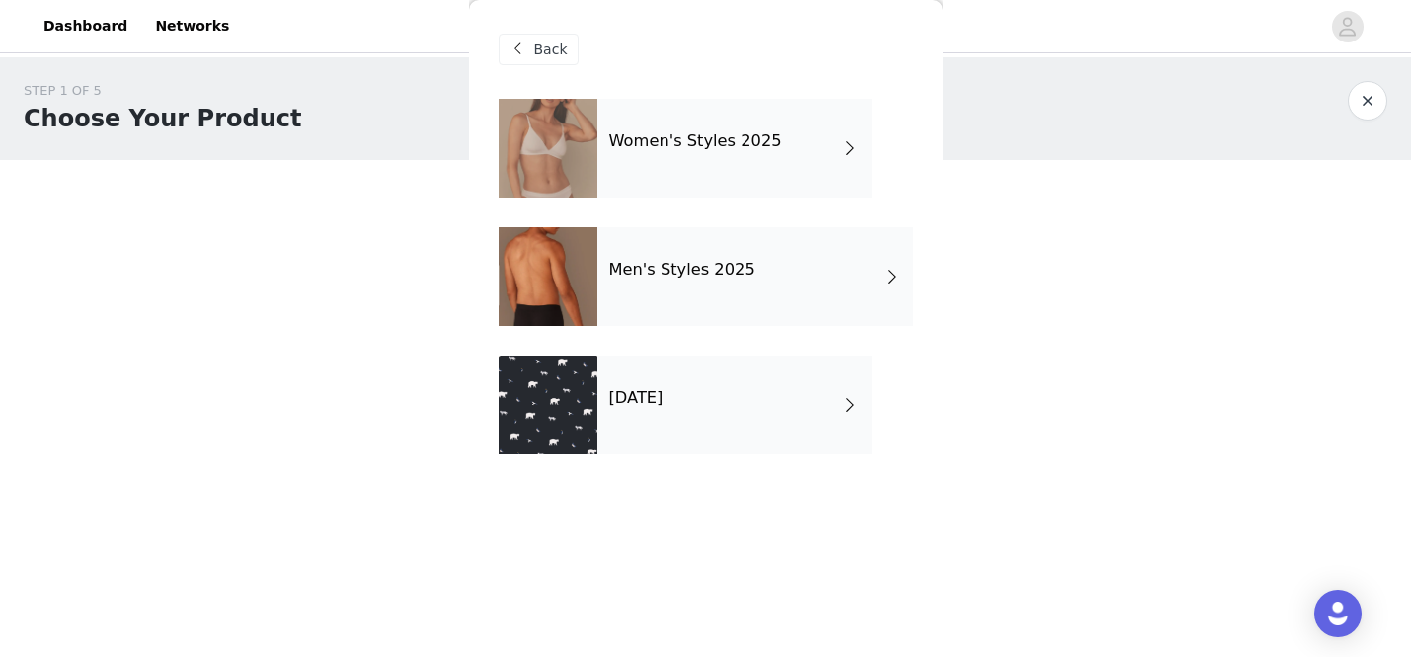
click at [676, 415] on div "[DATE]" at bounding box center [734, 405] width 275 height 99
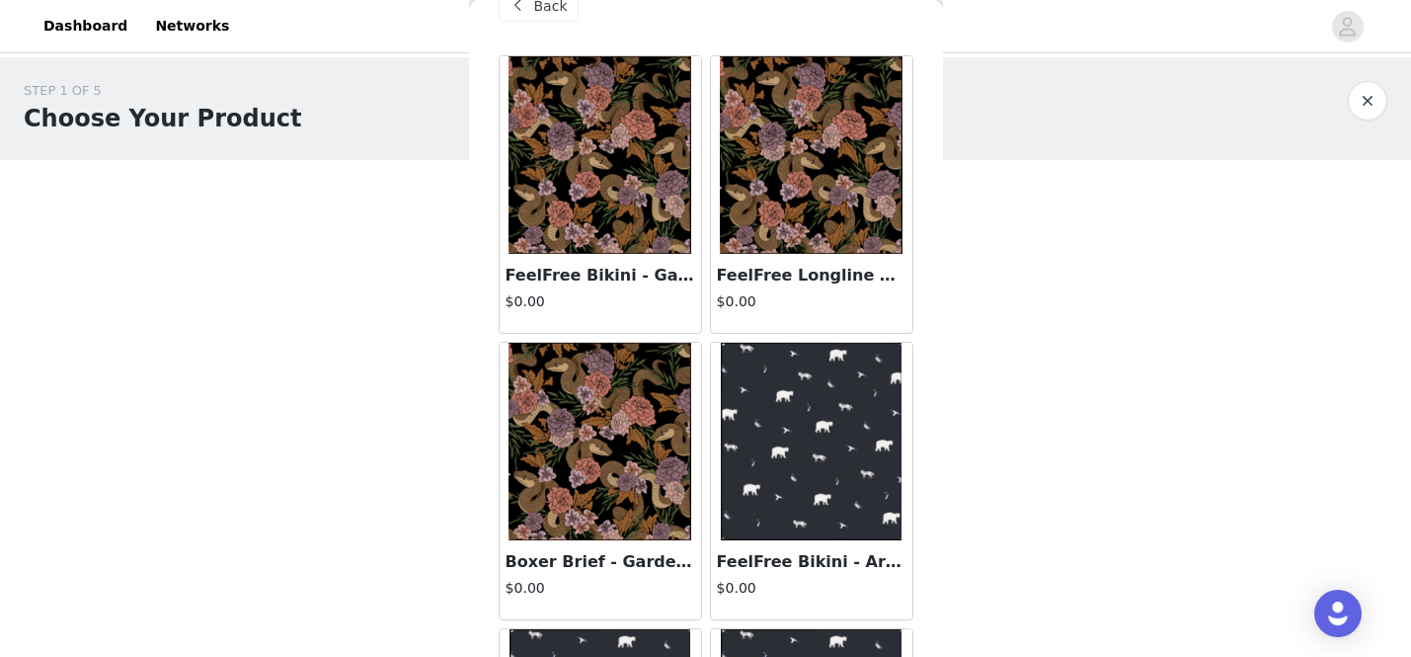
scroll to position [0, 0]
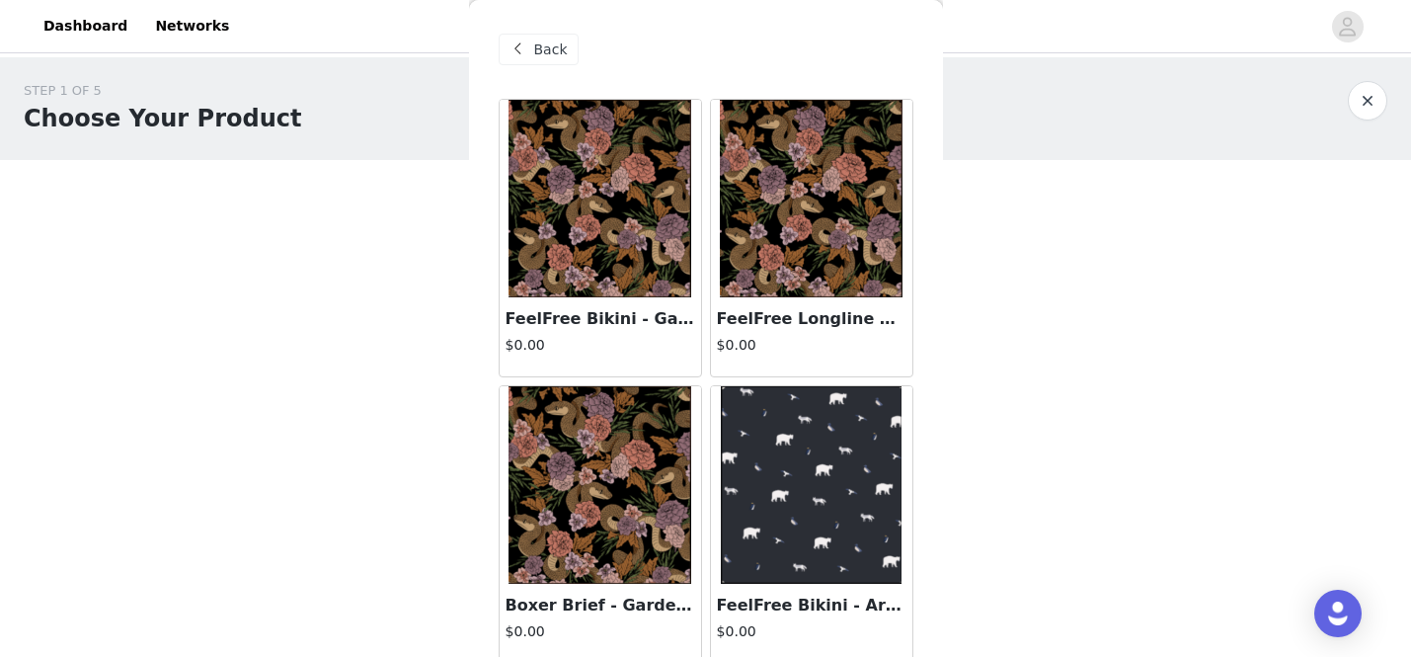
click at [838, 203] on img at bounding box center [811, 199] width 182 height 198
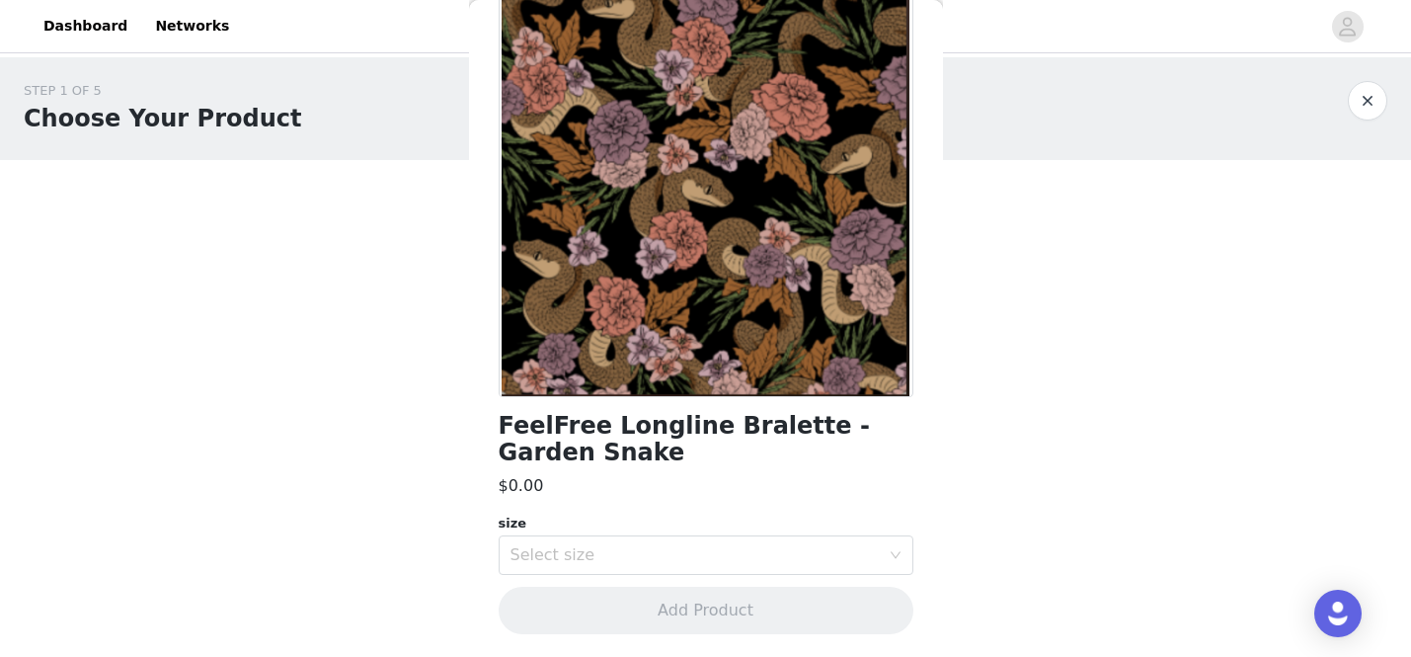
scroll to position [30, 0]
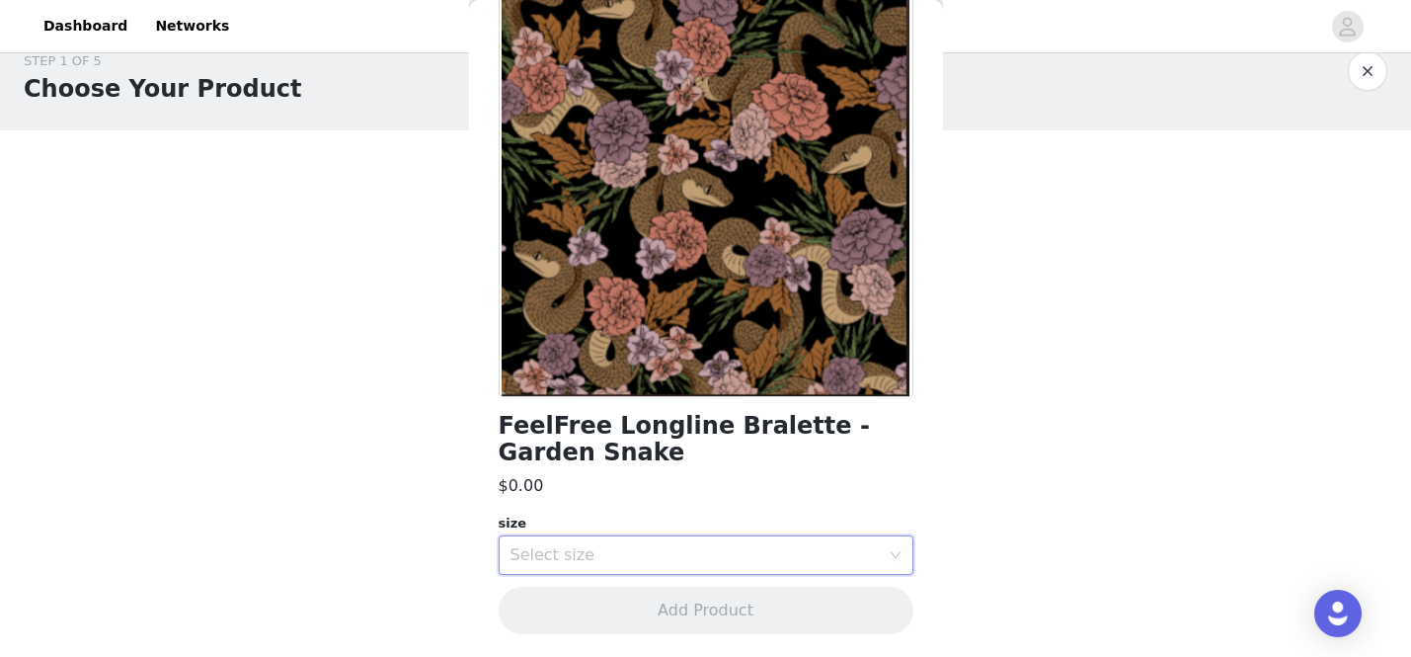
click at [693, 565] on div "Select size" at bounding box center [700, 555] width 378 height 38
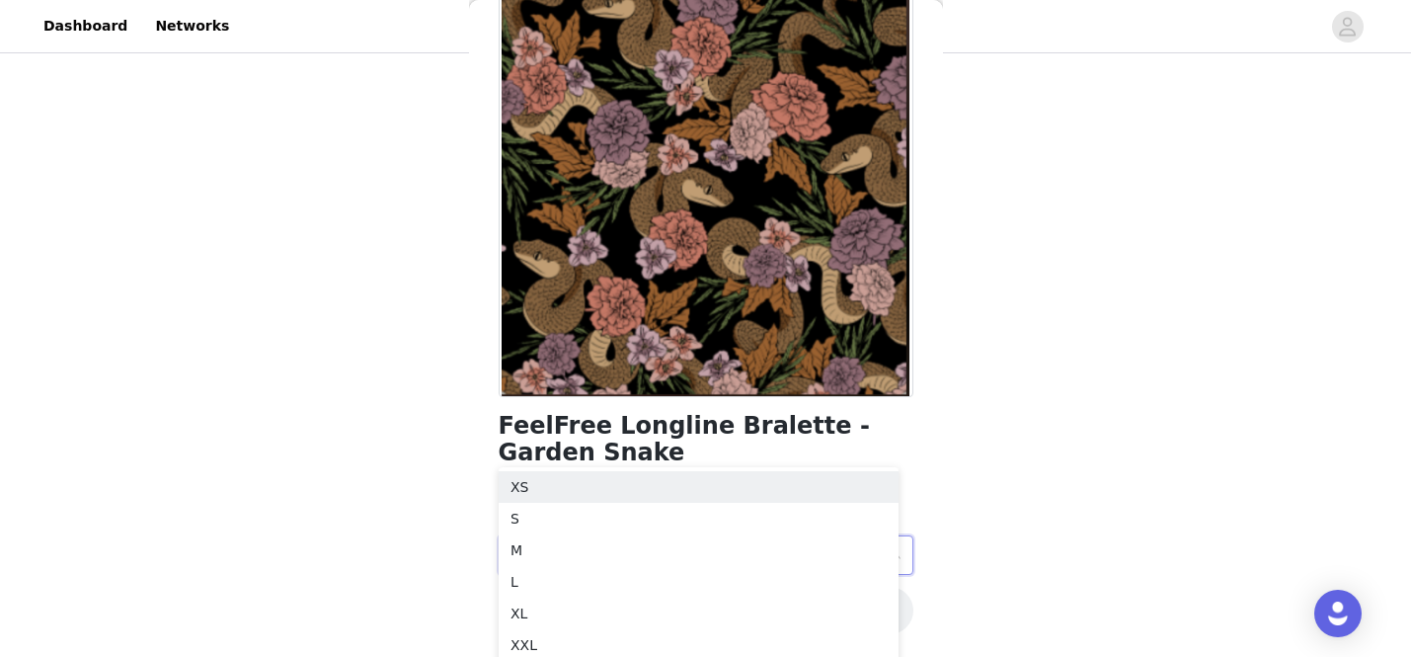
scroll to position [149, 0]
click at [584, 543] on li "M" at bounding box center [699, 542] width 400 height 32
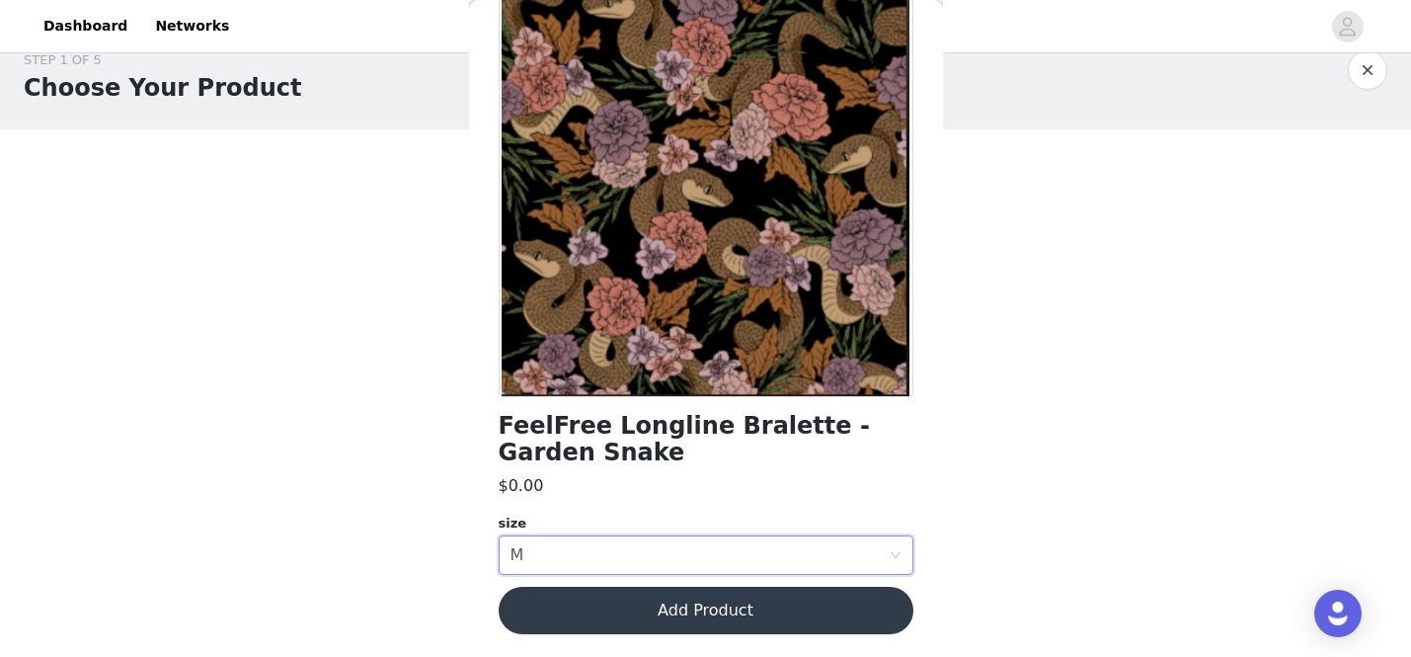
scroll to position [30, 0]
click at [730, 603] on button "Add Product" at bounding box center [706, 610] width 415 height 47
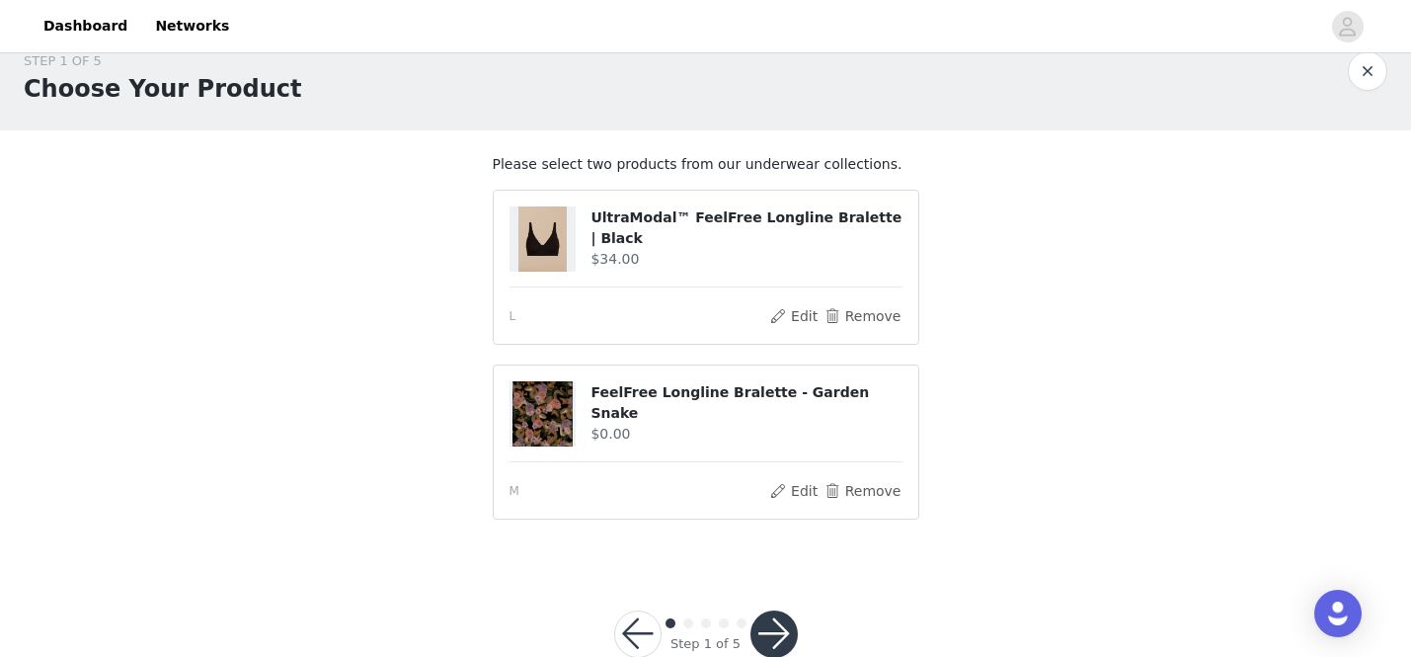
scroll to position [77, 0]
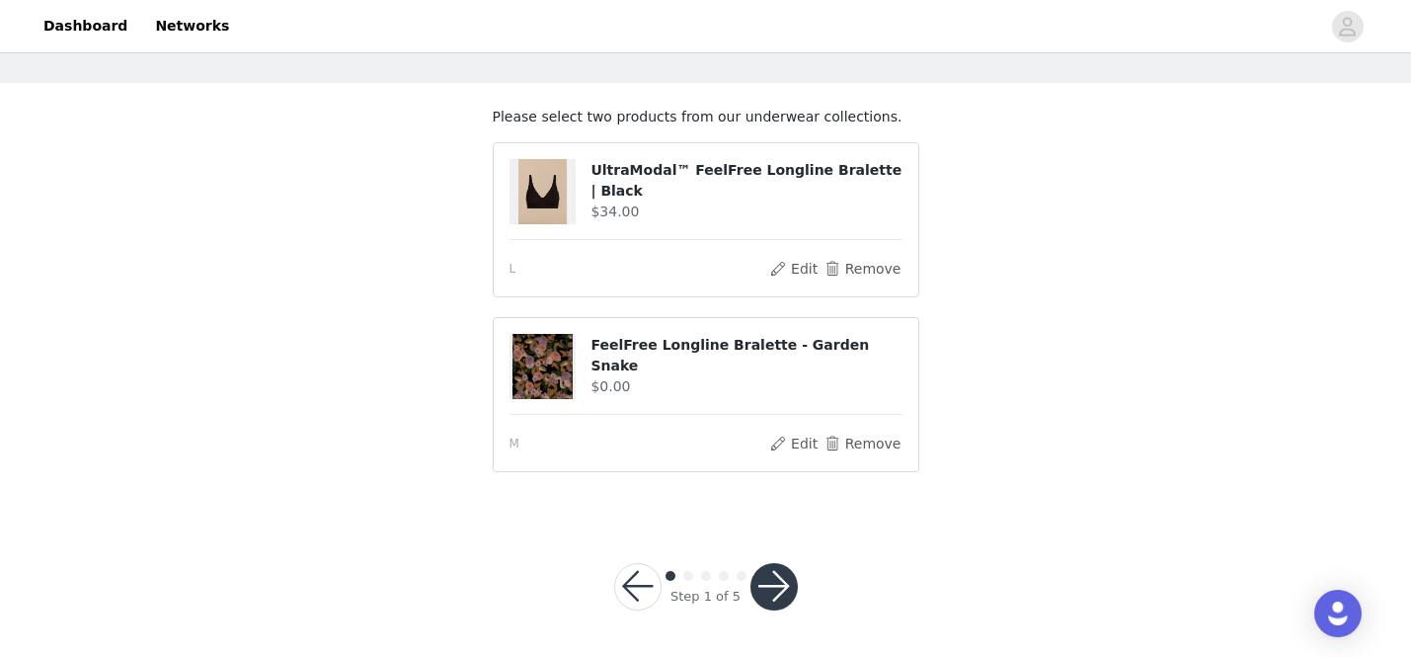
click at [782, 589] on button "button" at bounding box center [774, 586] width 47 height 47
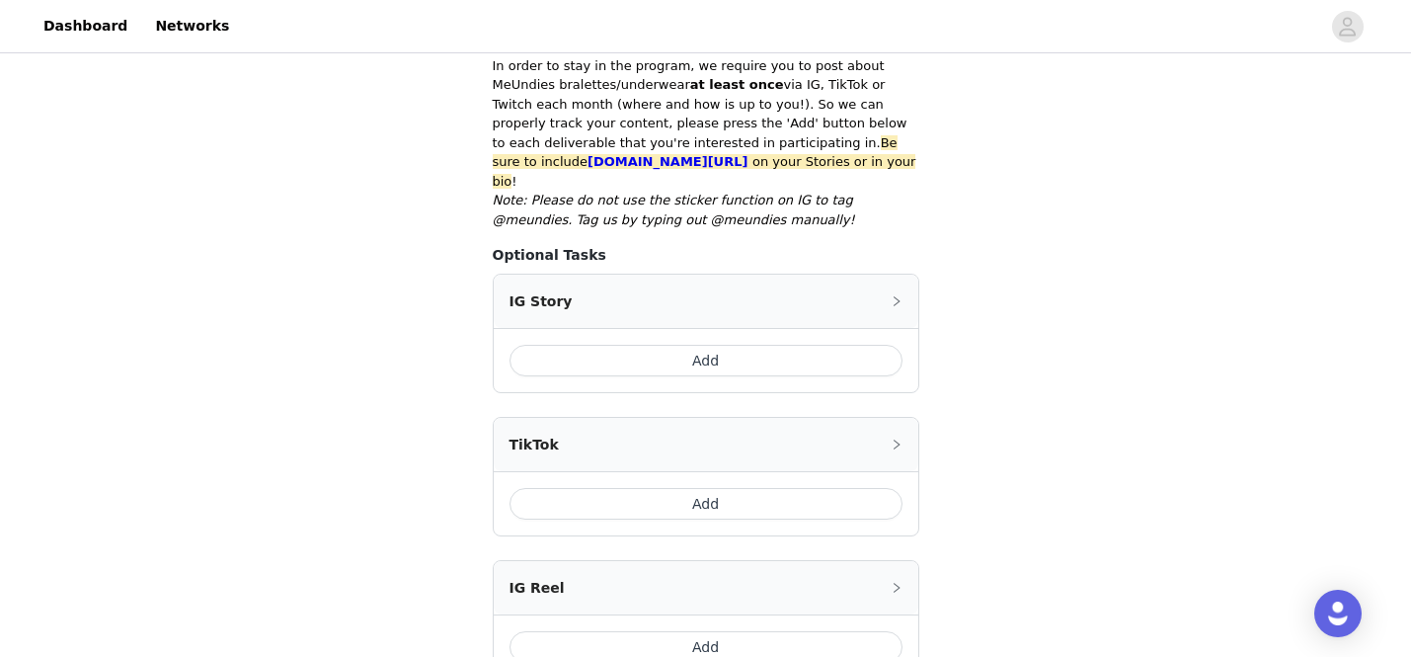
scroll to position [393, 0]
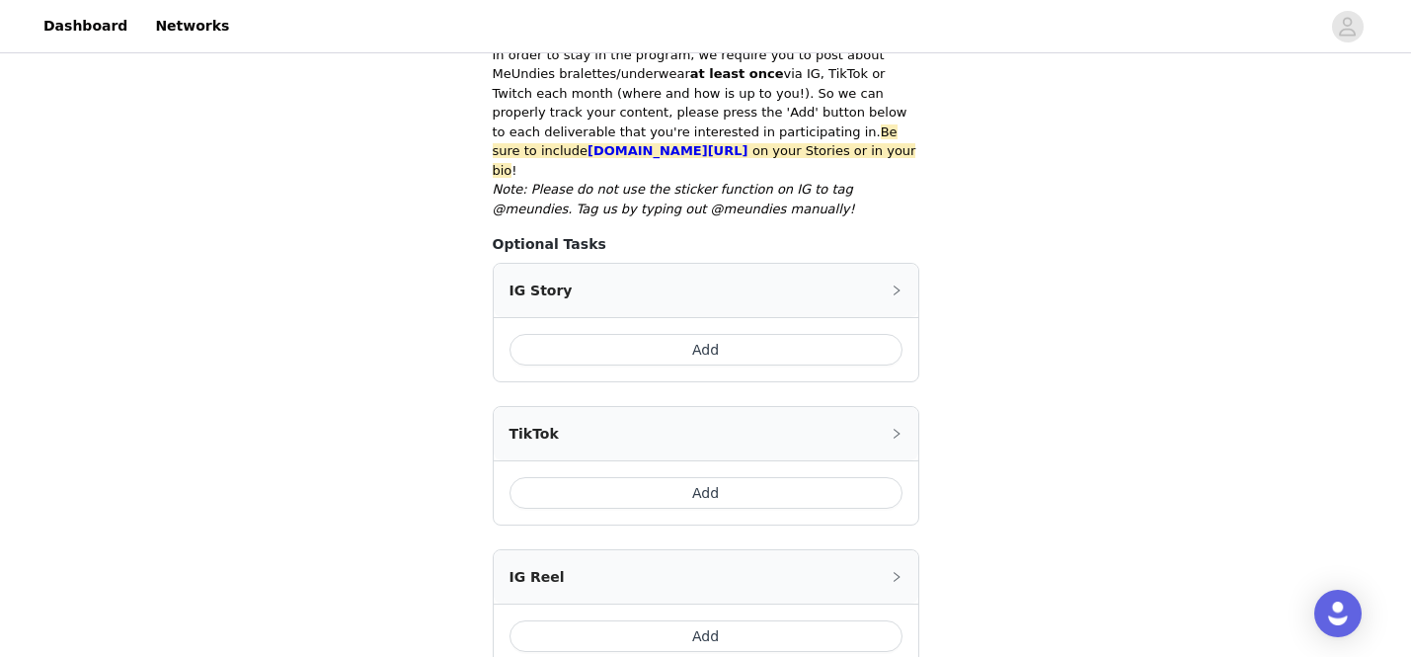
click at [752, 334] on button "Add" at bounding box center [706, 350] width 393 height 32
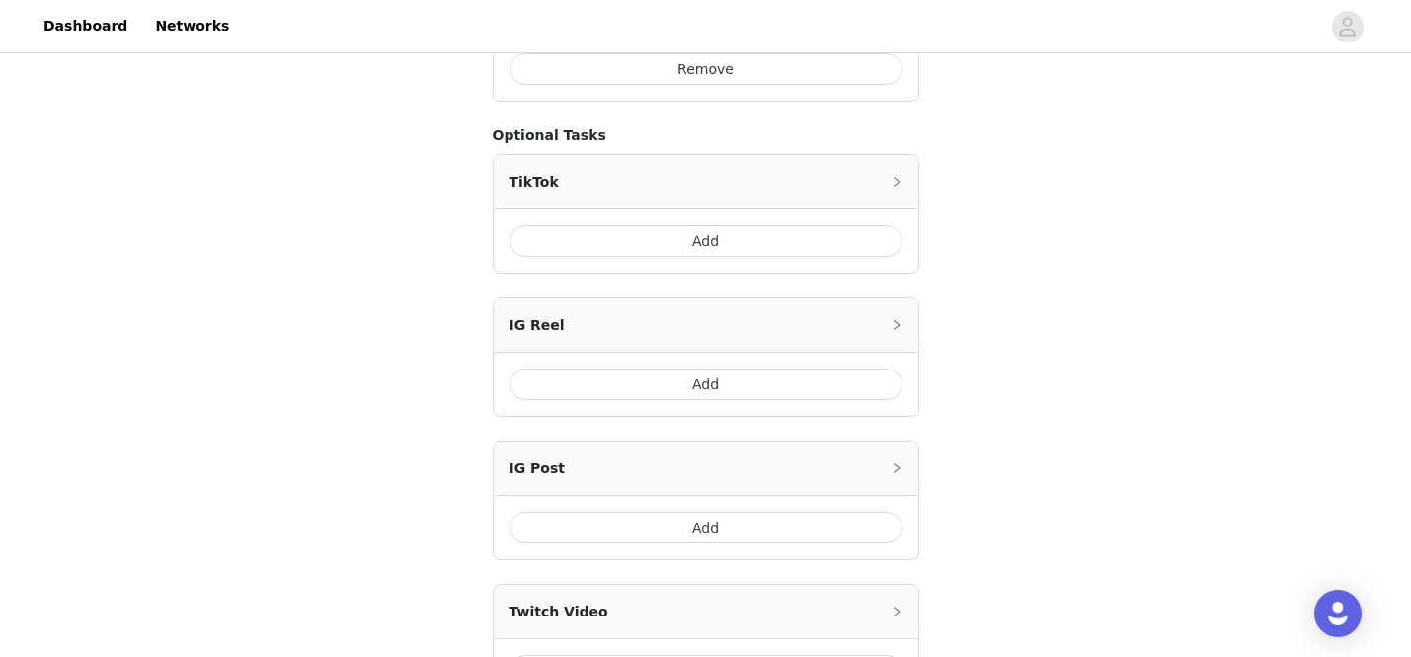
scroll to position [857, 0]
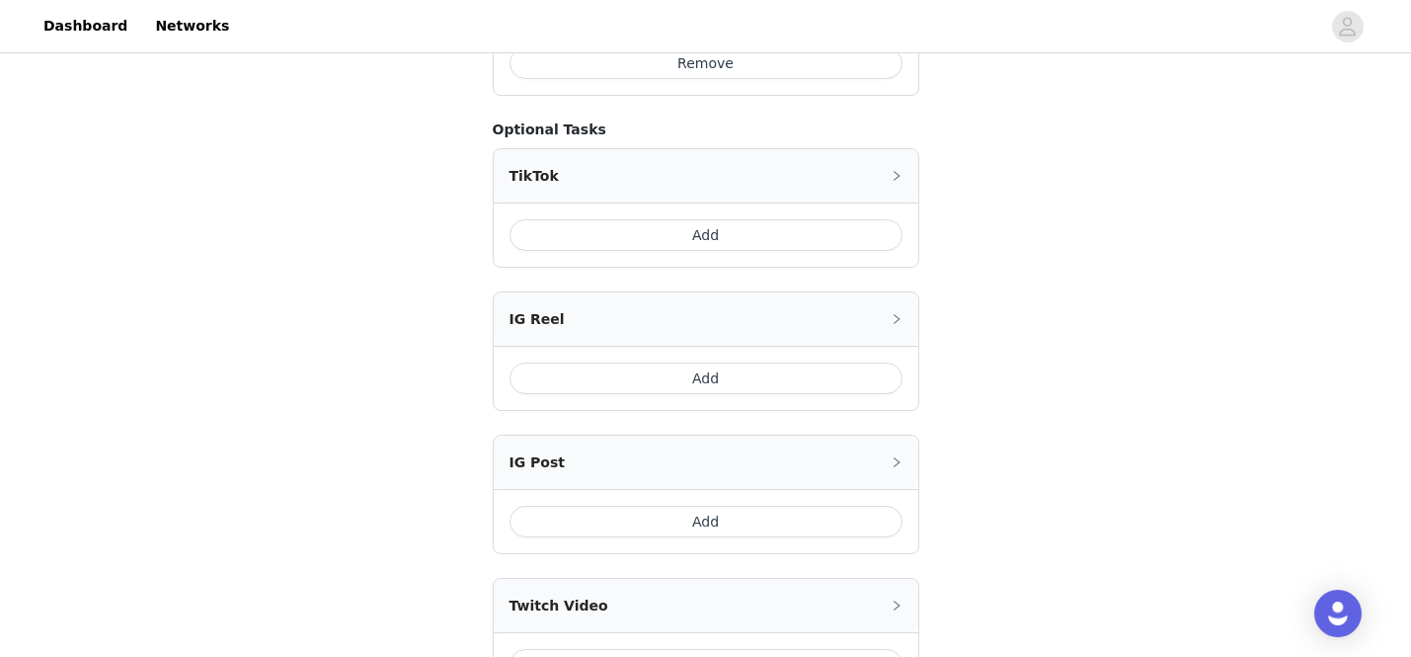
click at [709, 362] on button "Add" at bounding box center [706, 378] width 393 height 32
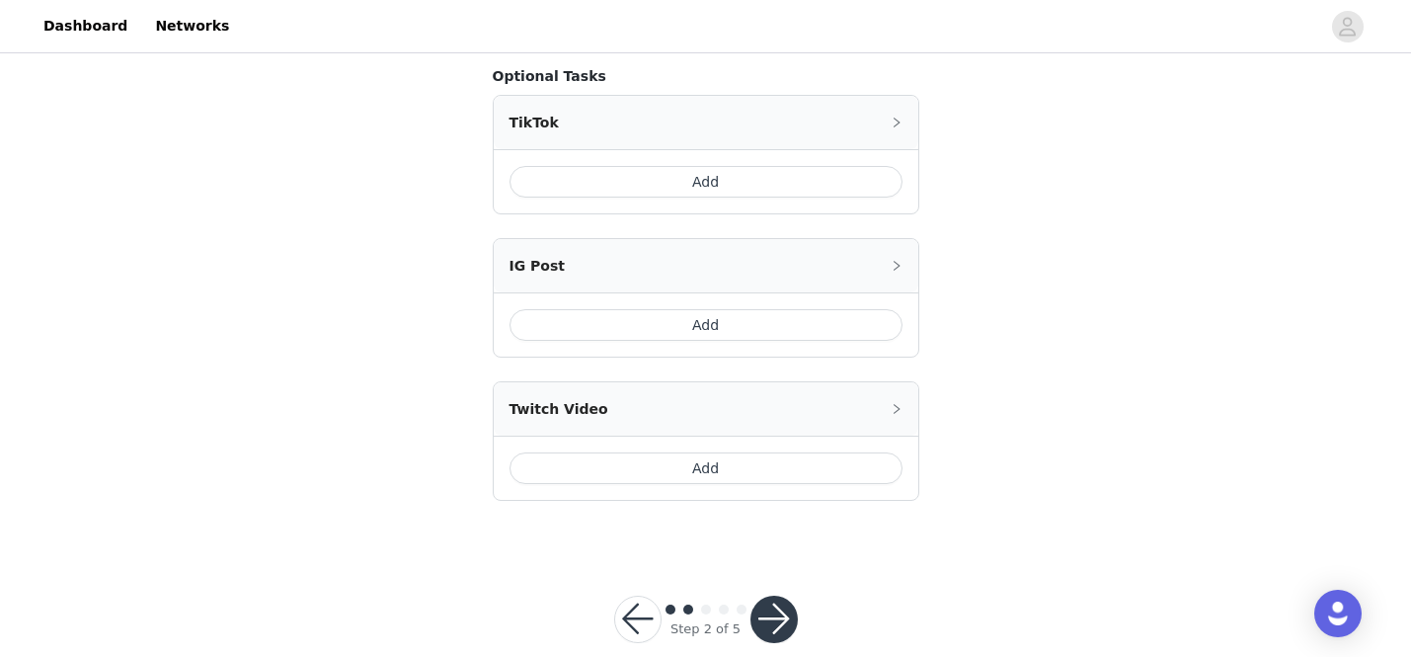
scroll to position [1245, 0]
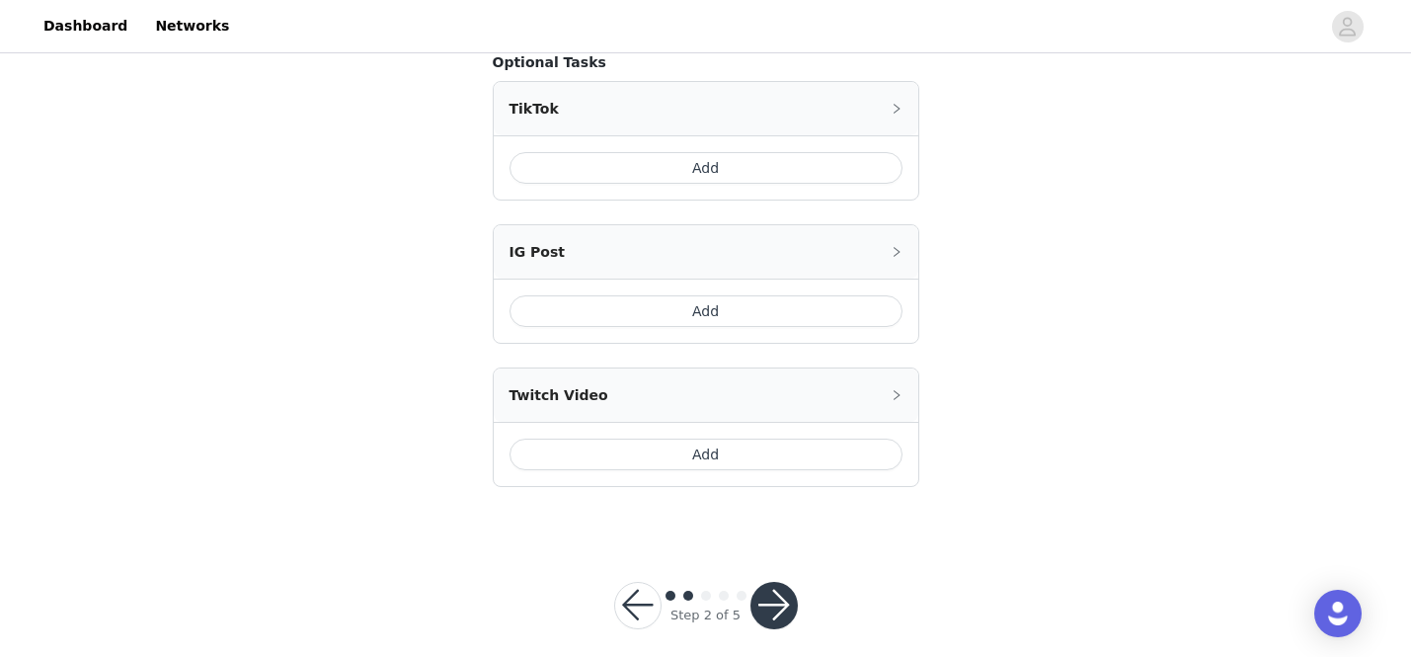
click at [772, 582] on button "button" at bounding box center [774, 605] width 47 height 47
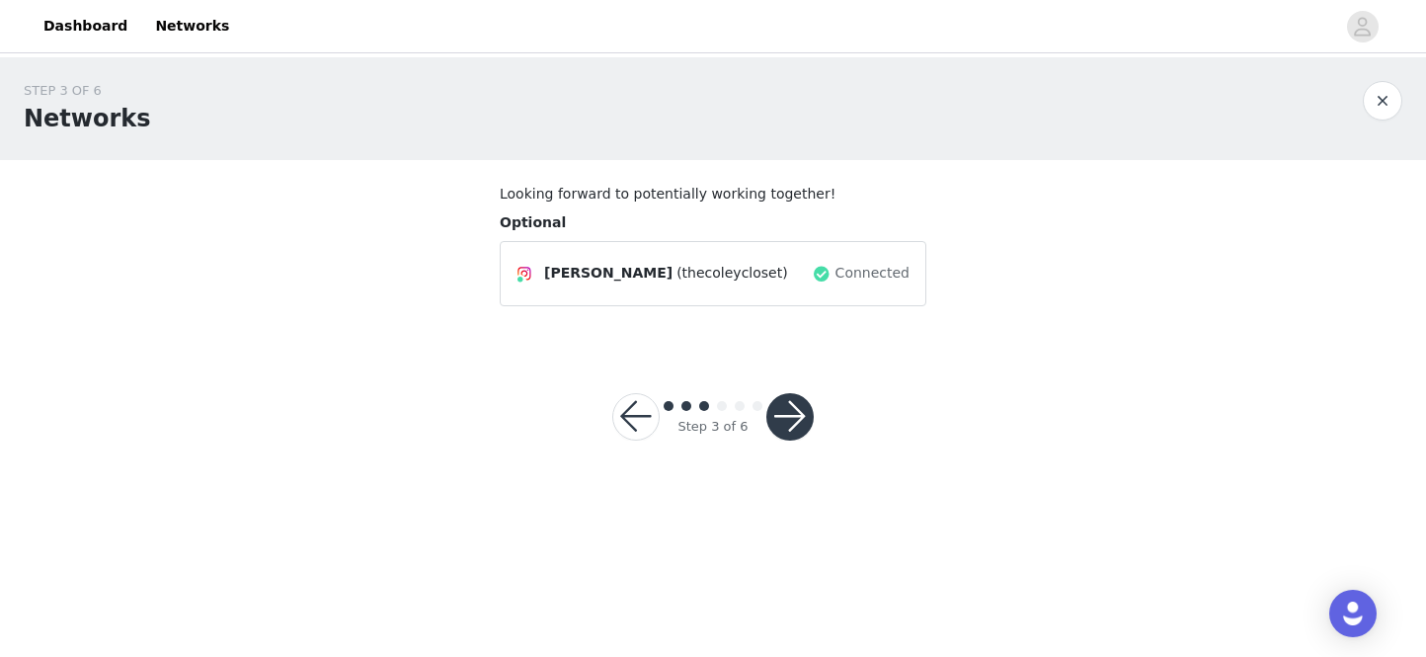
click at [806, 410] on button "button" at bounding box center [789, 416] width 47 height 47
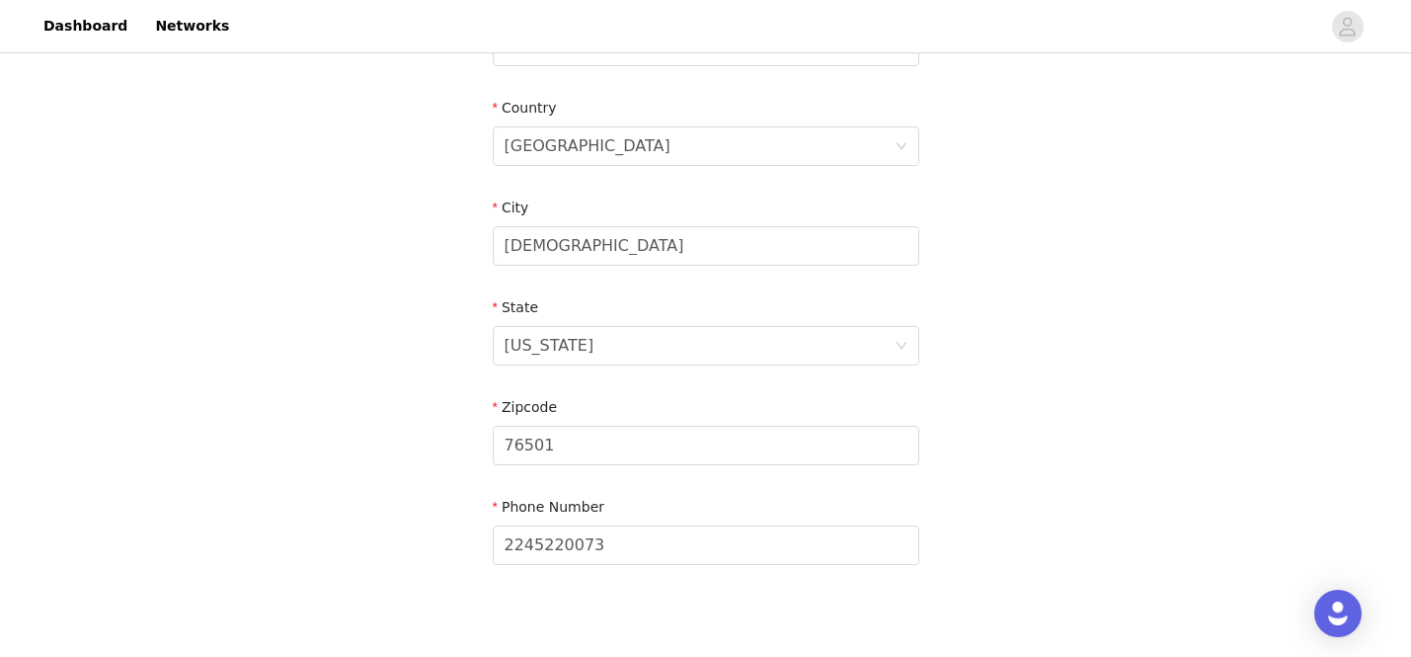
scroll to position [689, 0]
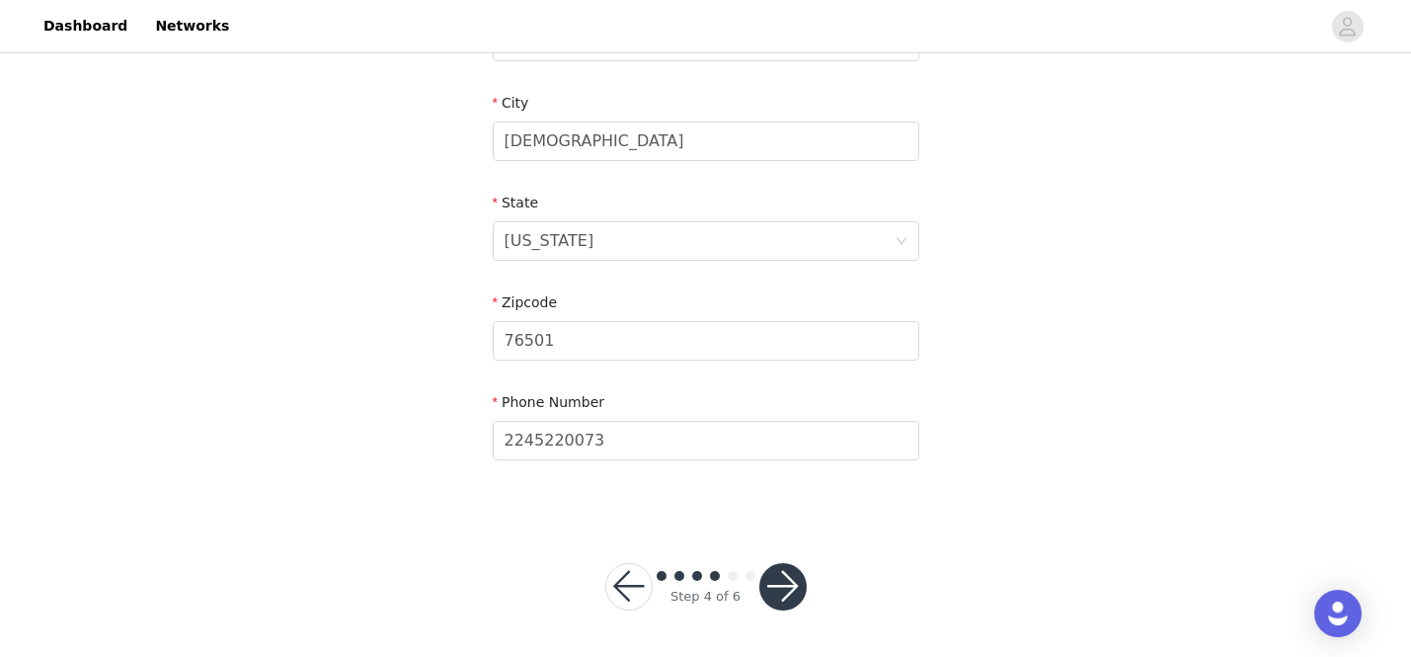
click at [790, 593] on button "button" at bounding box center [782, 586] width 47 height 47
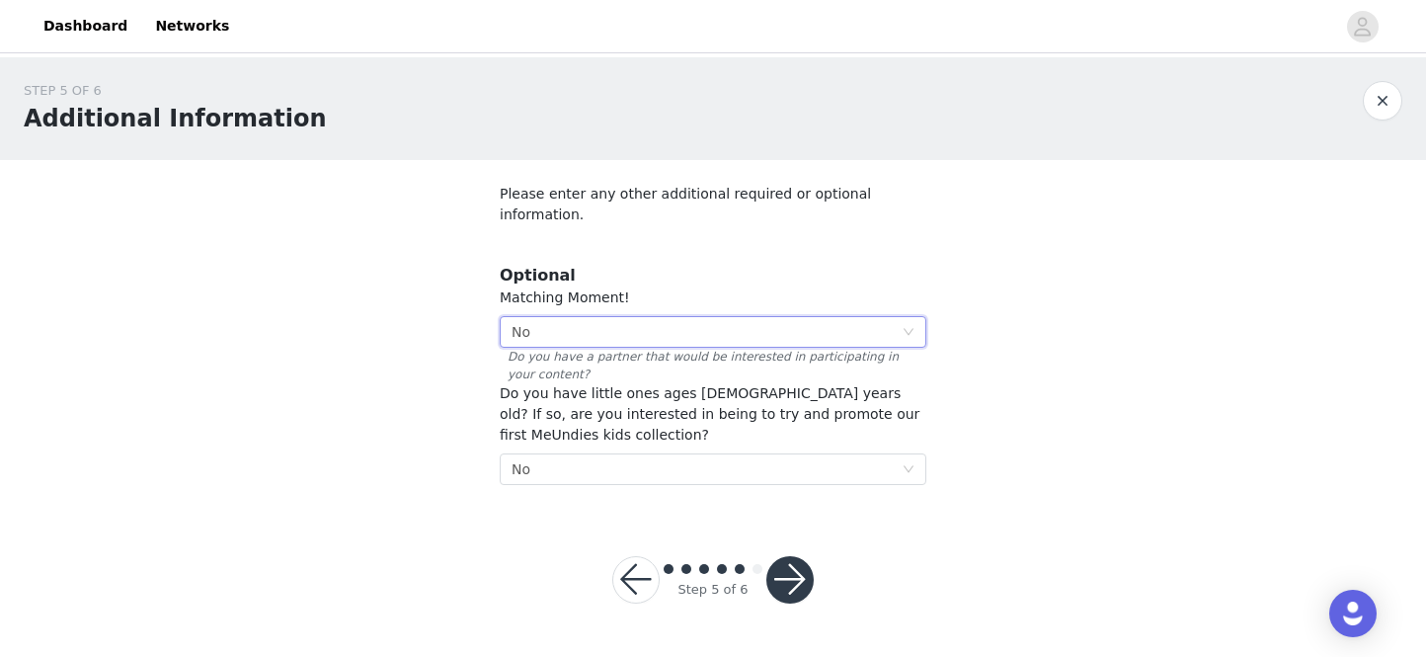
click at [700, 317] on div "Select No" at bounding box center [707, 332] width 390 height 30
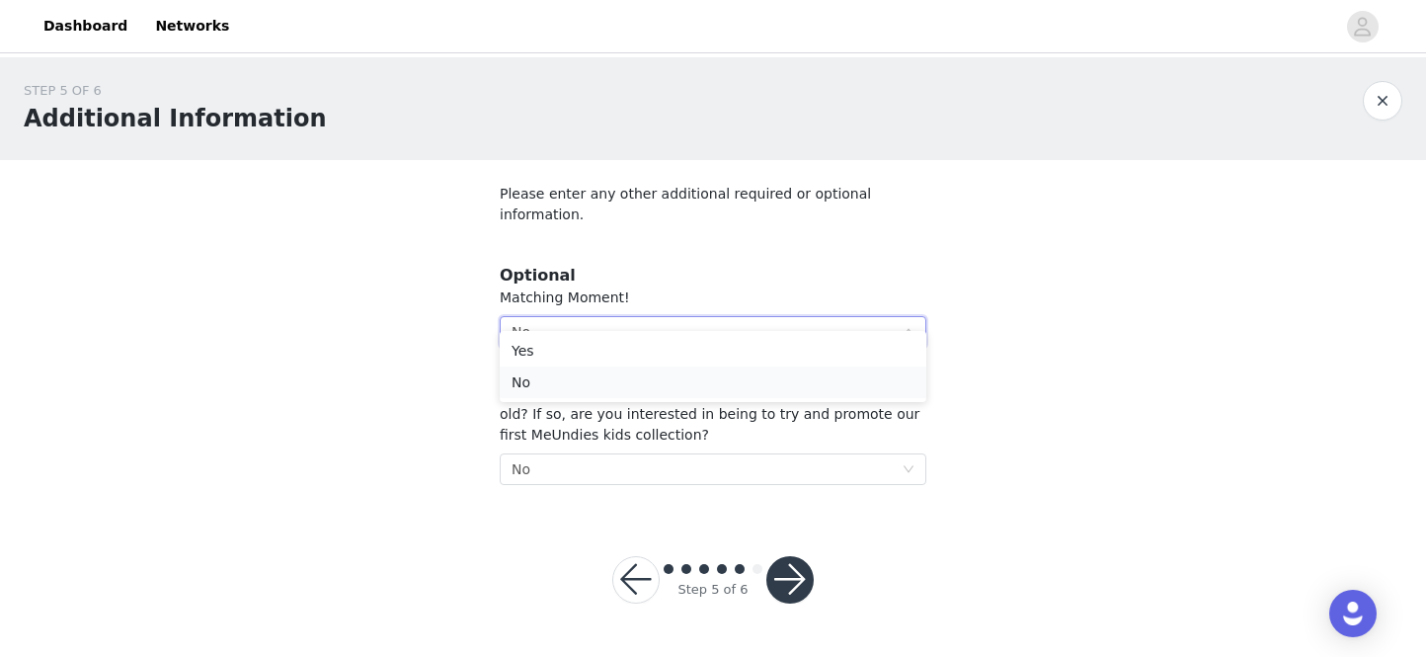
click at [623, 379] on li "No" at bounding box center [713, 382] width 427 height 32
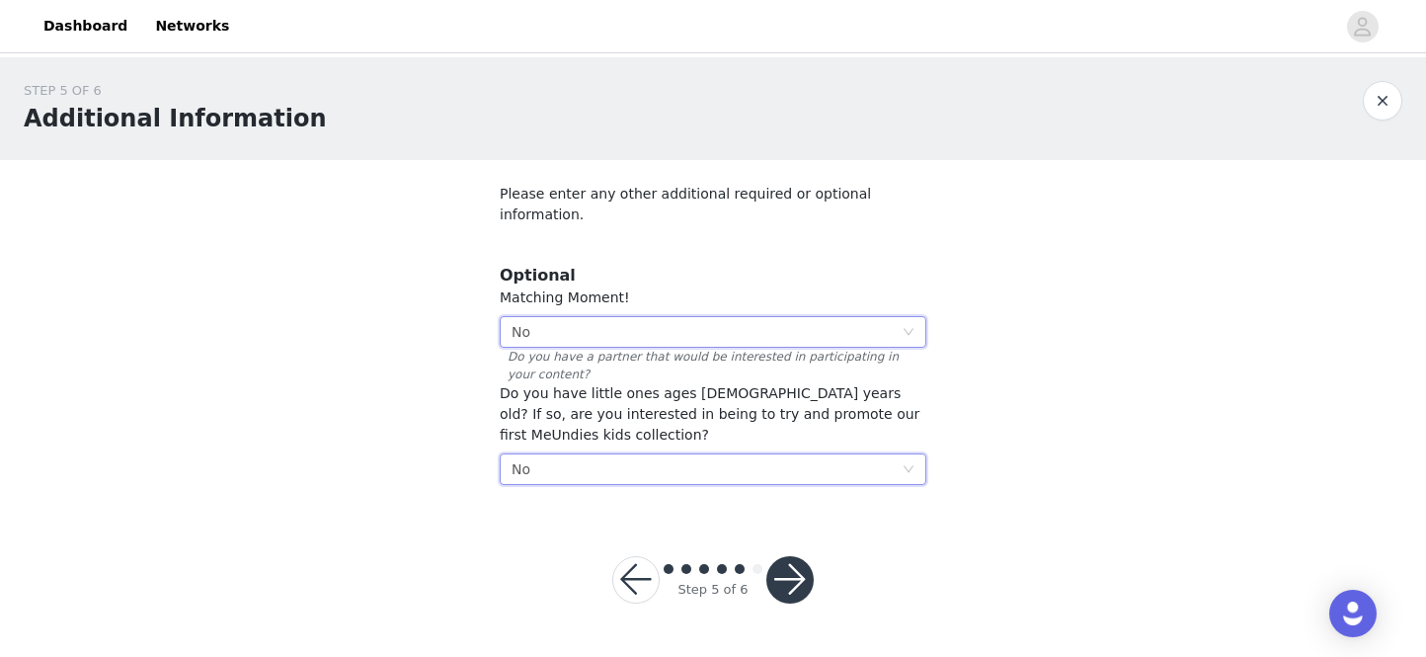
click at [693, 457] on div "Select No" at bounding box center [707, 469] width 390 height 30
click at [617, 517] on li "No" at bounding box center [713, 520] width 427 height 32
click at [803, 556] on button "button" at bounding box center [789, 579] width 47 height 47
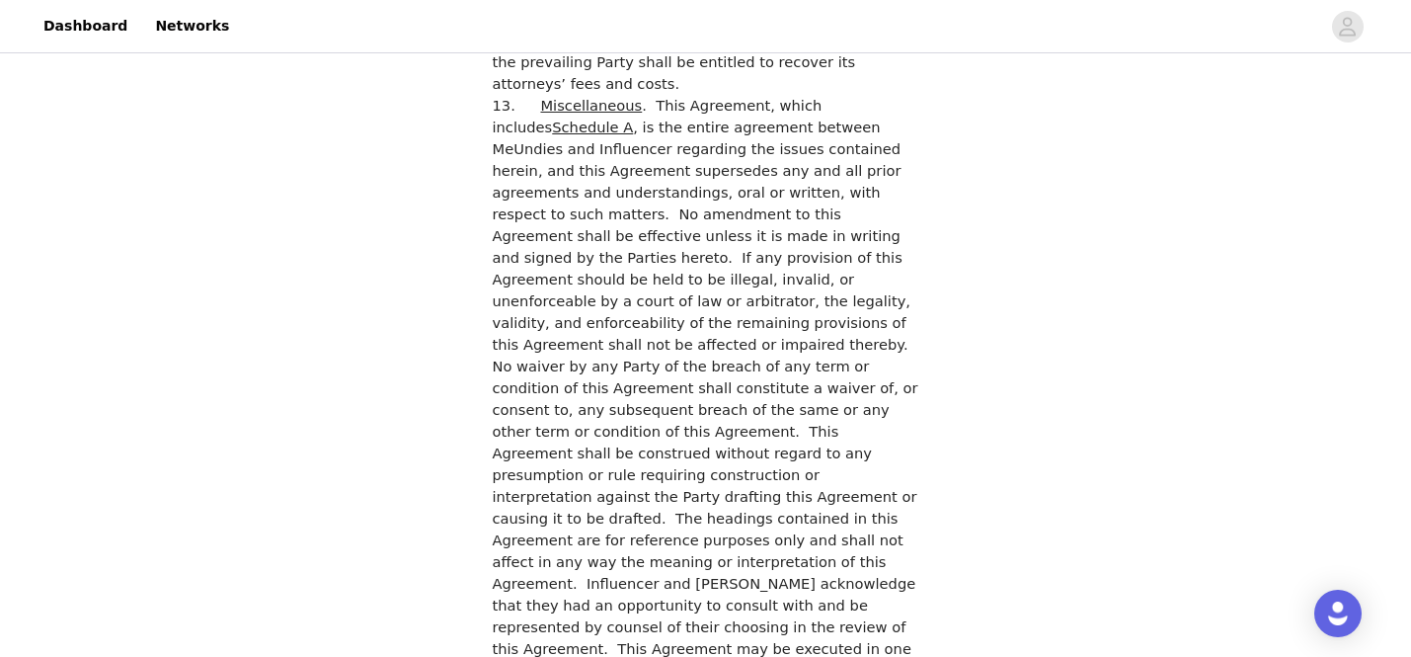
scroll to position [5714, 0]
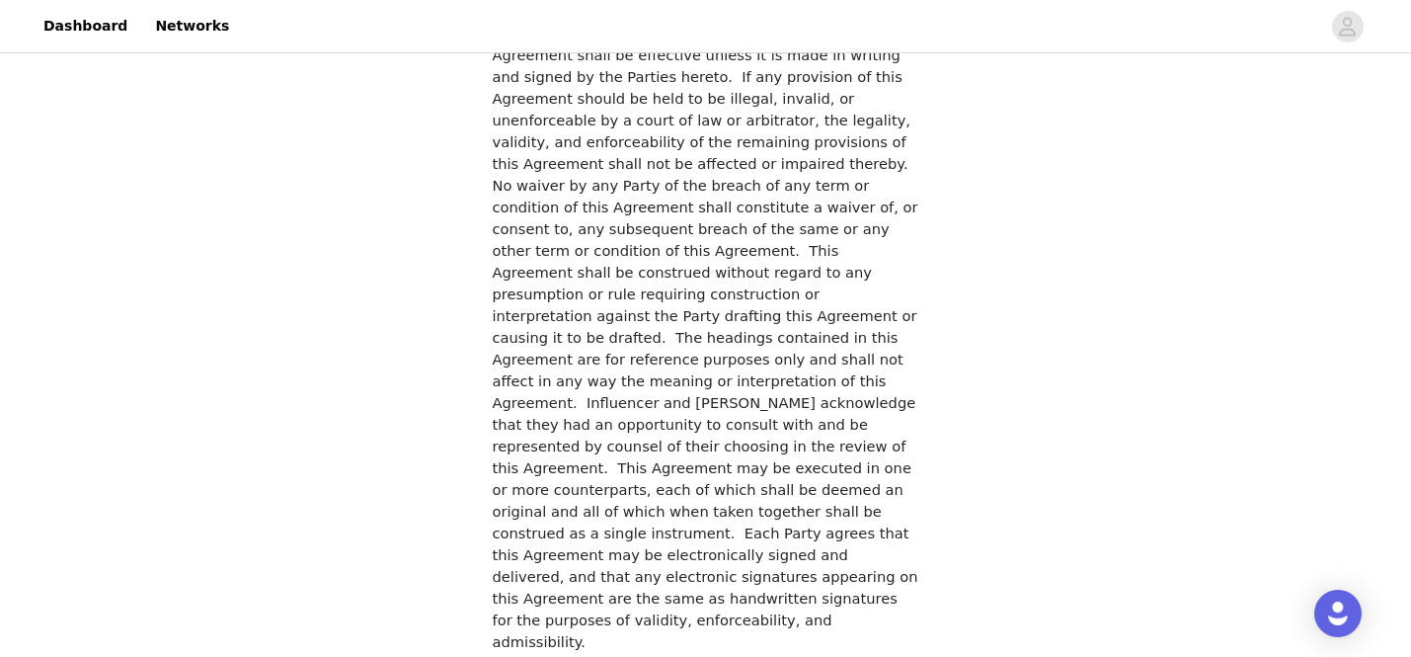
checkbox input "true"
